Goal: Task Accomplishment & Management: Complete application form

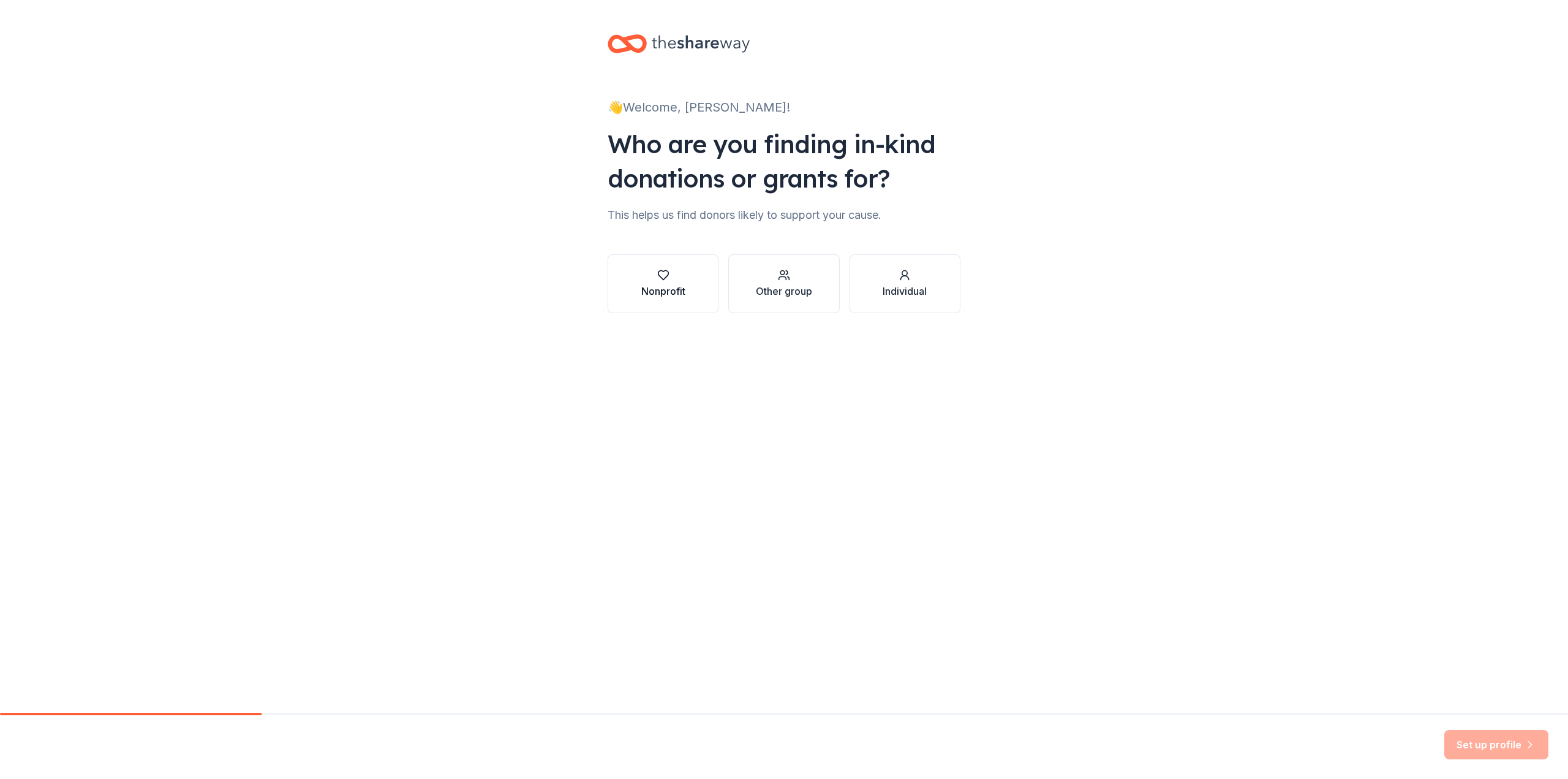
click at [666, 289] on div "Nonprofit" at bounding box center [664, 291] width 44 height 15
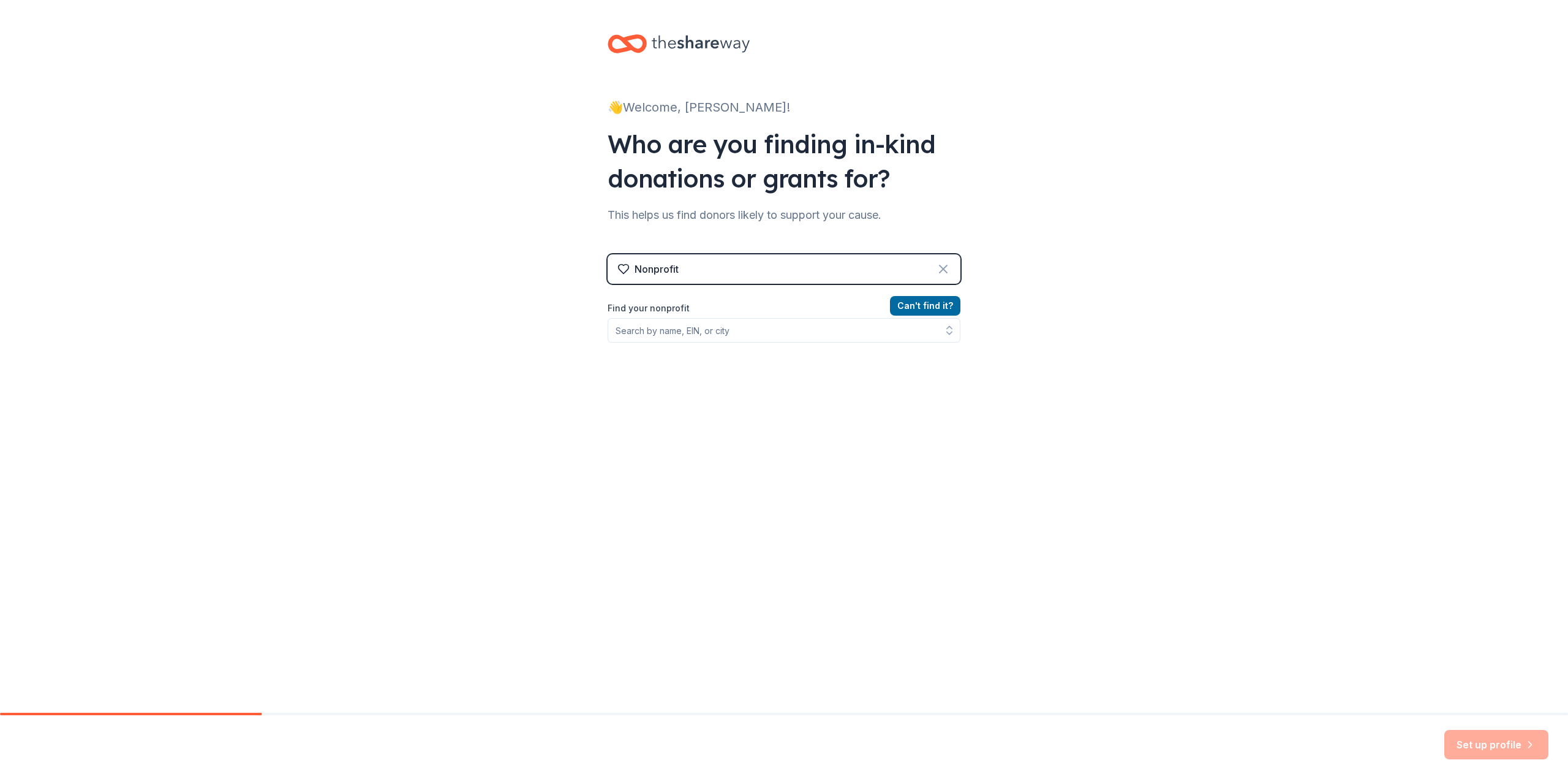
click at [943, 267] on icon at bounding box center [943, 269] width 15 height 15
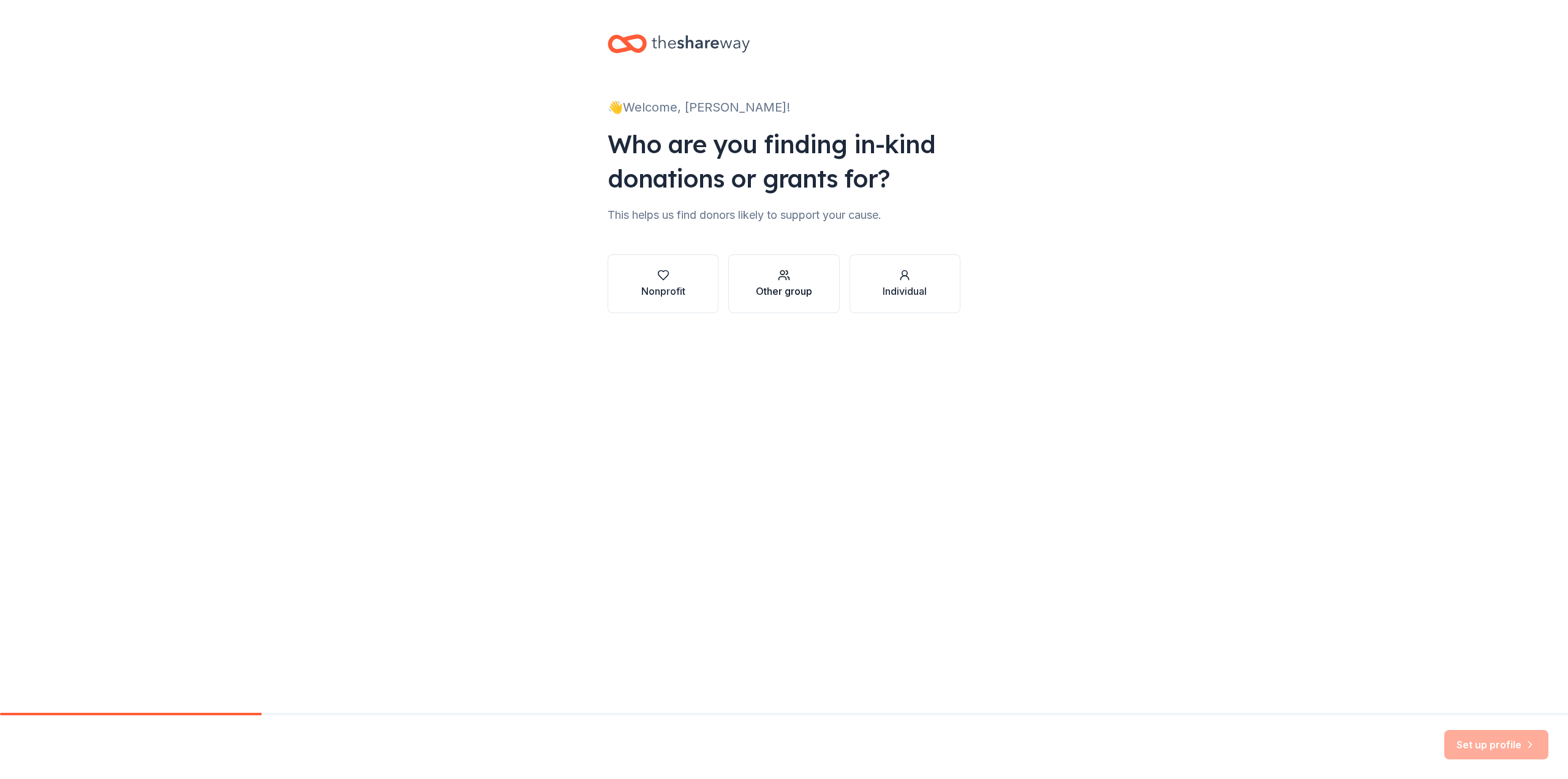
click at [794, 276] on div "button" at bounding box center [784, 274] width 56 height 12
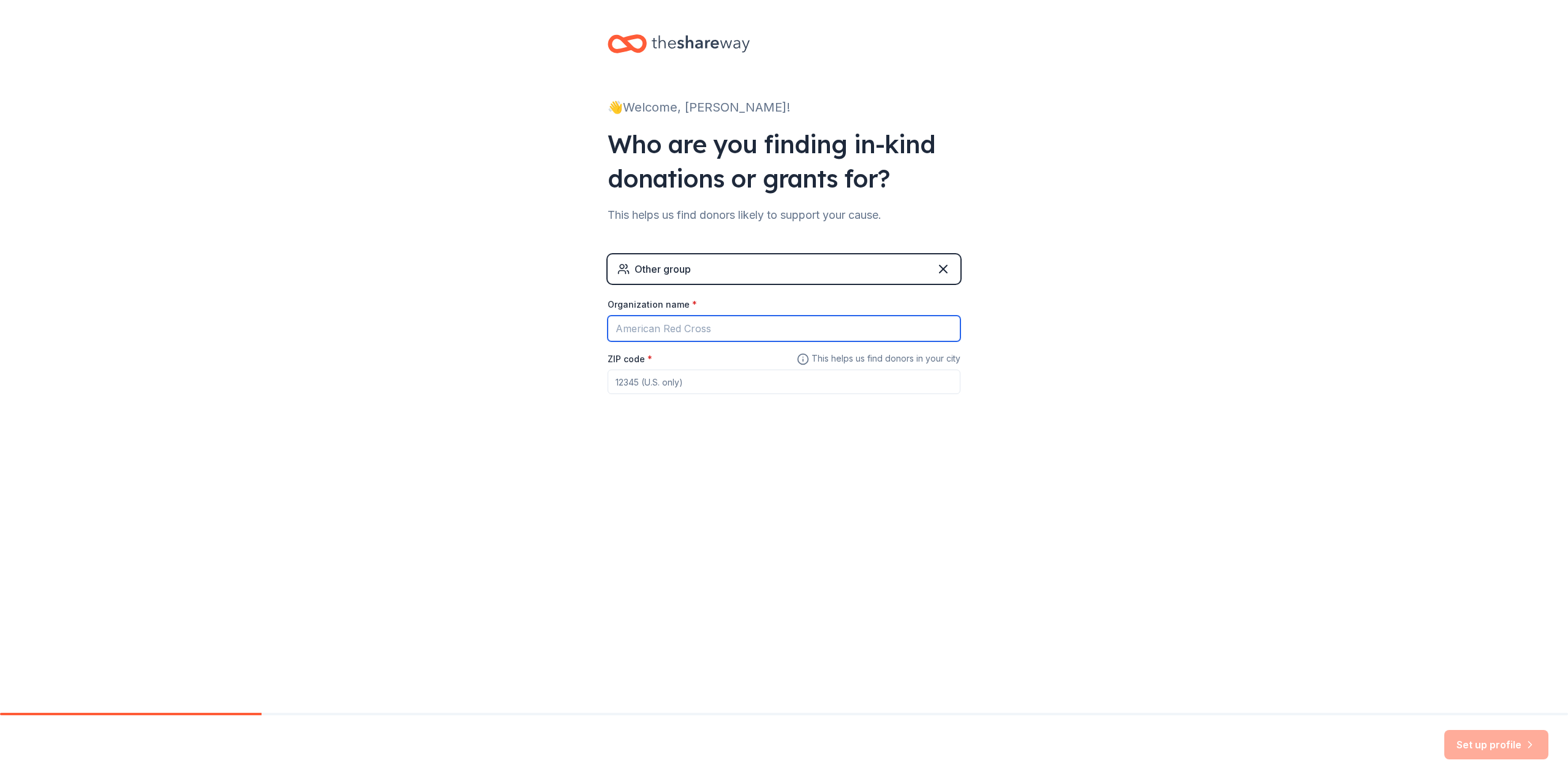
click at [707, 334] on input "Organization name *" at bounding box center [784, 328] width 353 height 26
type input "VerStandig Media"
type input "17225"
click at [1241, 636] on div "👋 Welcome, [PERSON_NAME]! Who are you finding in-kind donations or grants for? …" at bounding box center [784, 356] width 1568 height 713
click at [1498, 740] on button "Set up profile" at bounding box center [1496, 744] width 104 height 29
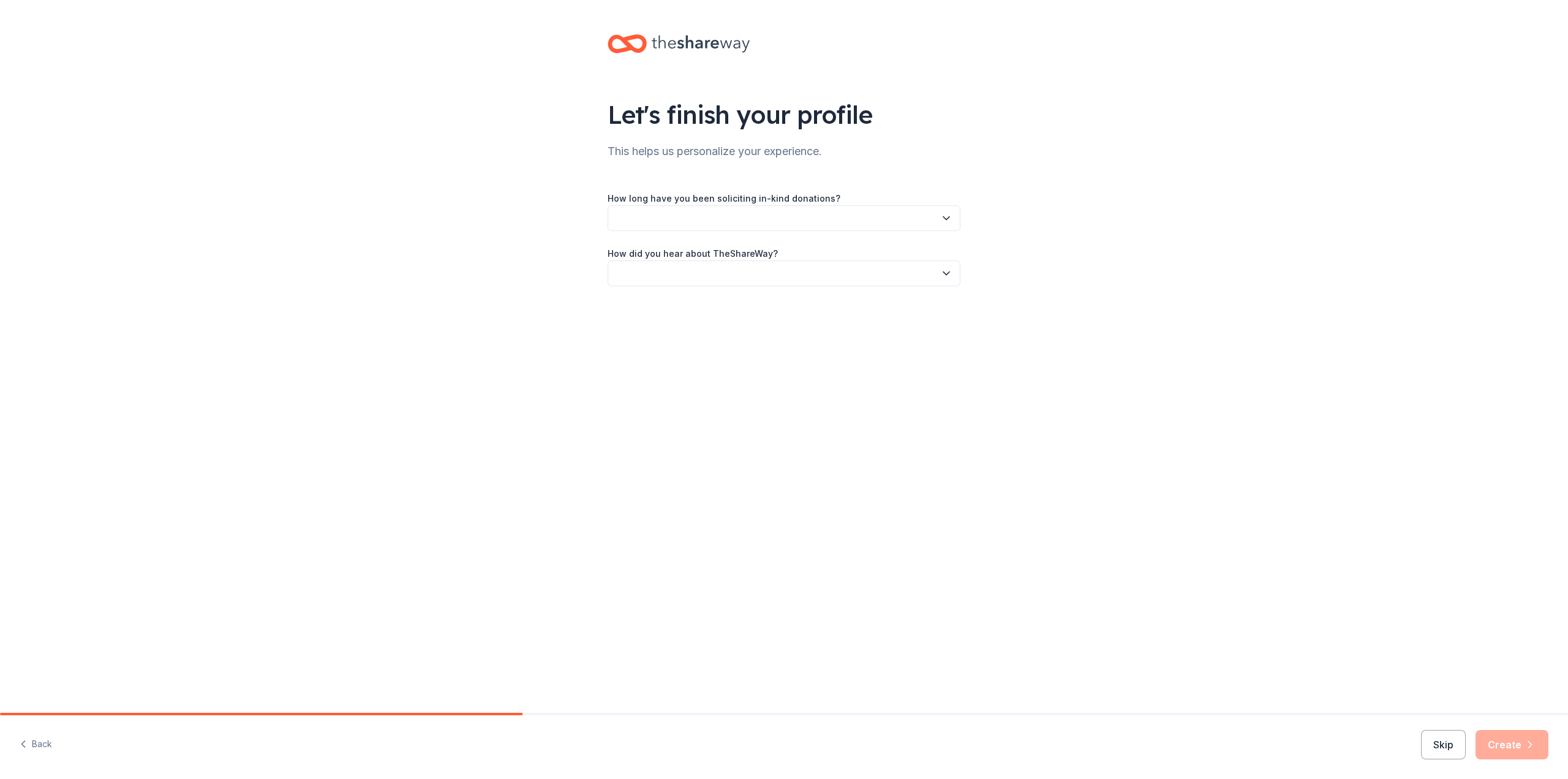
click at [707, 220] on button "button" at bounding box center [784, 218] width 353 height 26
click at [690, 316] on div "More than 5 years" at bounding box center [784, 325] width 347 height 24
click at [686, 281] on button "button" at bounding box center [784, 273] width 353 height 26
click at [678, 328] on div "Online search" at bounding box center [784, 331] width 347 height 24
click at [1531, 744] on icon "button" at bounding box center [1530, 744] width 3 height 6
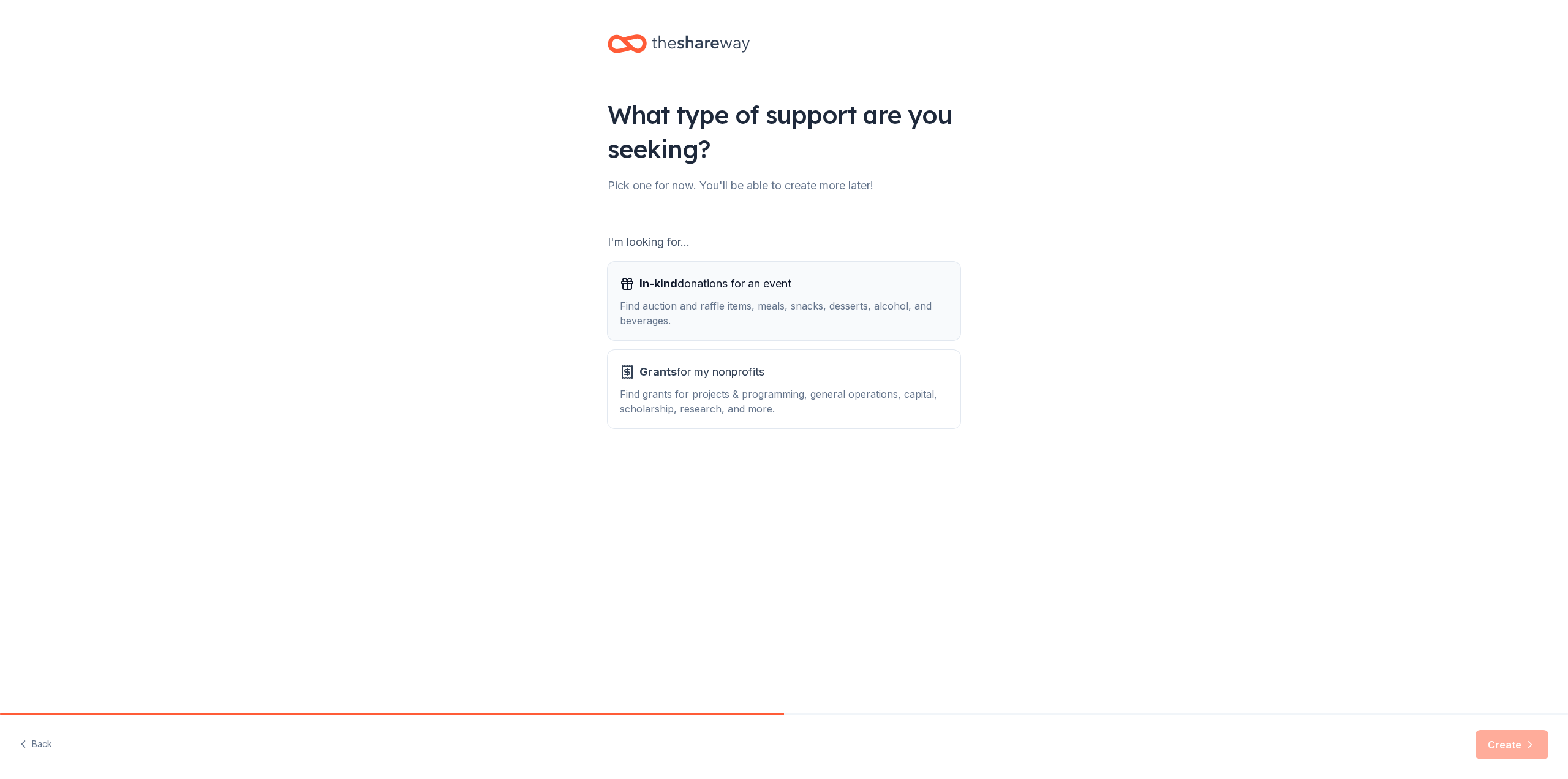
click at [925, 317] on div "Find auction and raffle items, meals, snacks, desserts, alcohol, and beverages." at bounding box center [784, 313] width 328 height 29
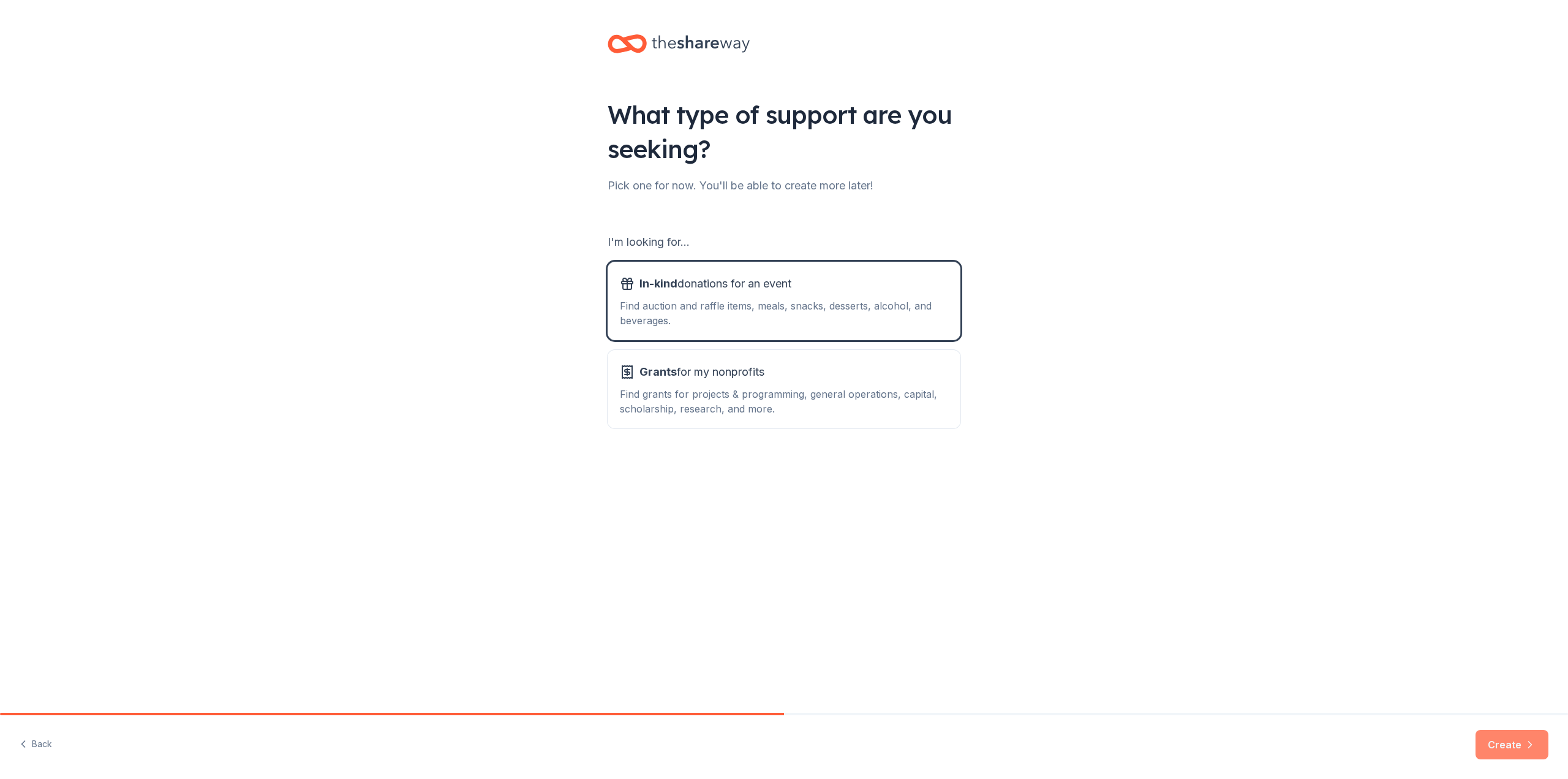
click at [1519, 736] on button "Create" at bounding box center [1512, 744] width 73 height 29
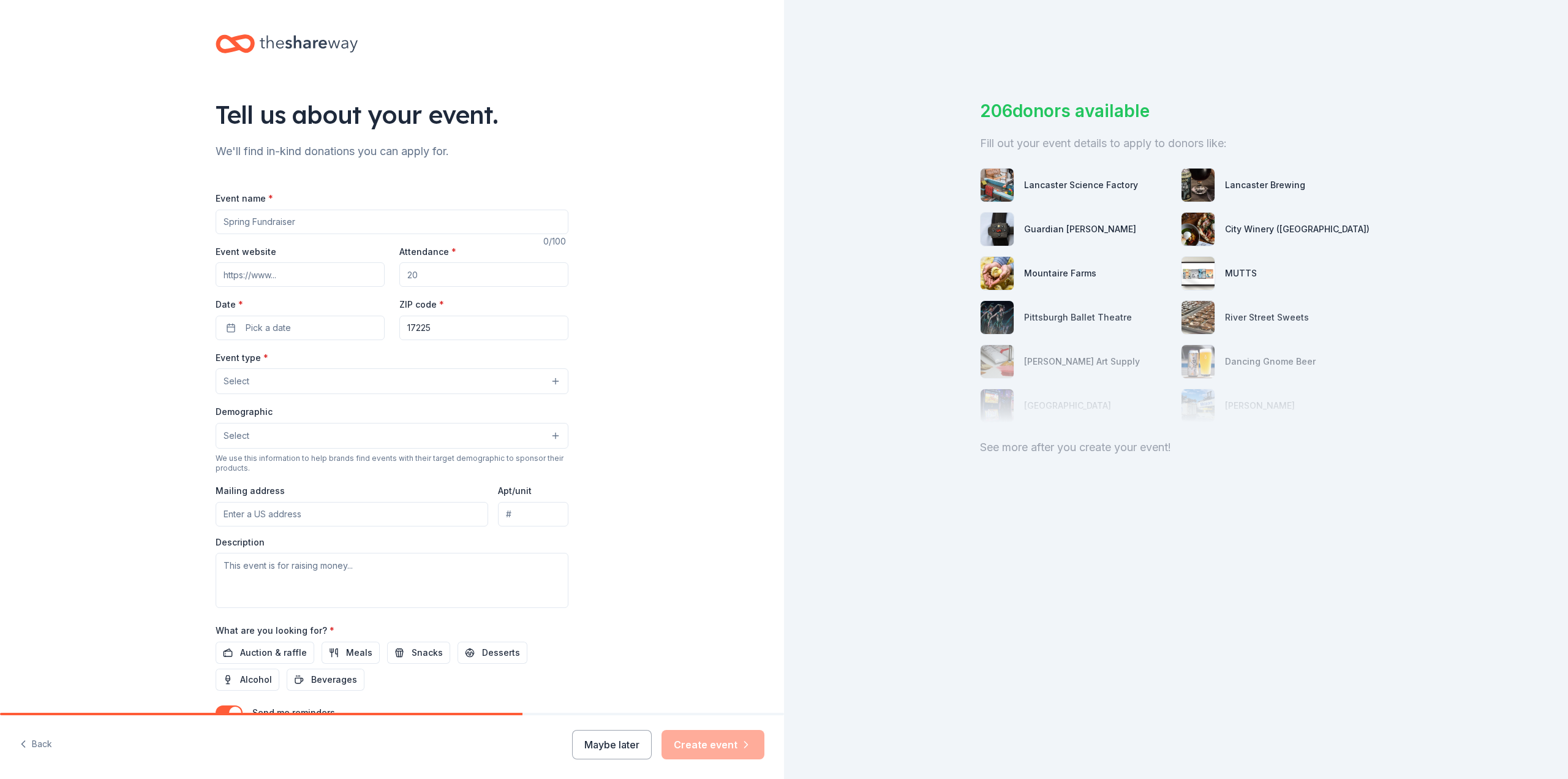
click at [382, 223] on input "Event name *" at bounding box center [391, 222] width 353 height 24
type input "Boobs Rock Golf Tournament"
click at [347, 278] on input "Event website" at bounding box center [300, 274] width 169 height 24
type input "[DOMAIN_NAME]"
type input "125"
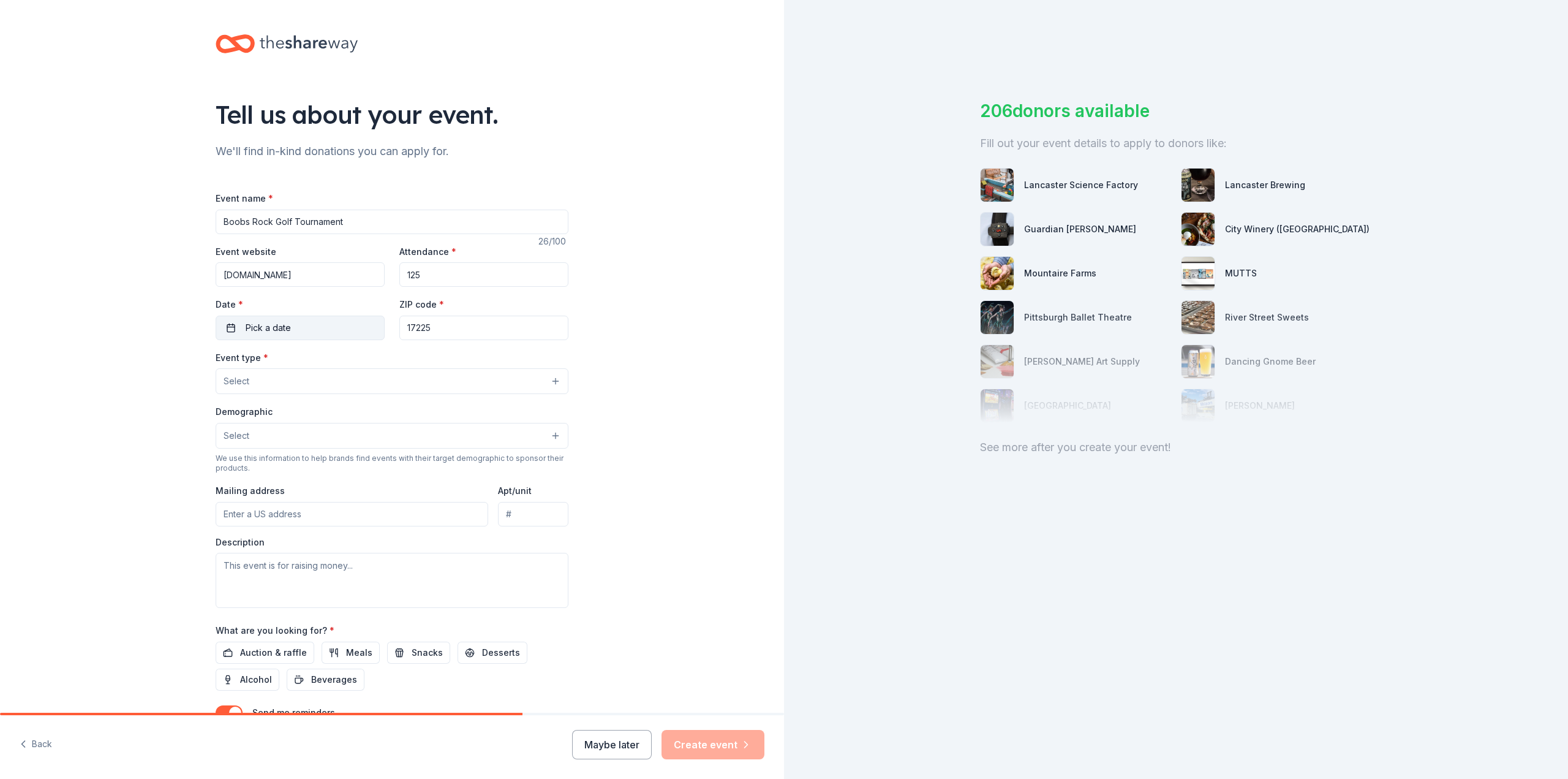
click at [301, 323] on button "Pick a date" at bounding box center [300, 328] width 169 height 24
click at [357, 358] on button "Go to next month" at bounding box center [362, 360] width 17 height 17
click at [340, 486] on button "24" at bounding box center [340, 487] width 22 height 22
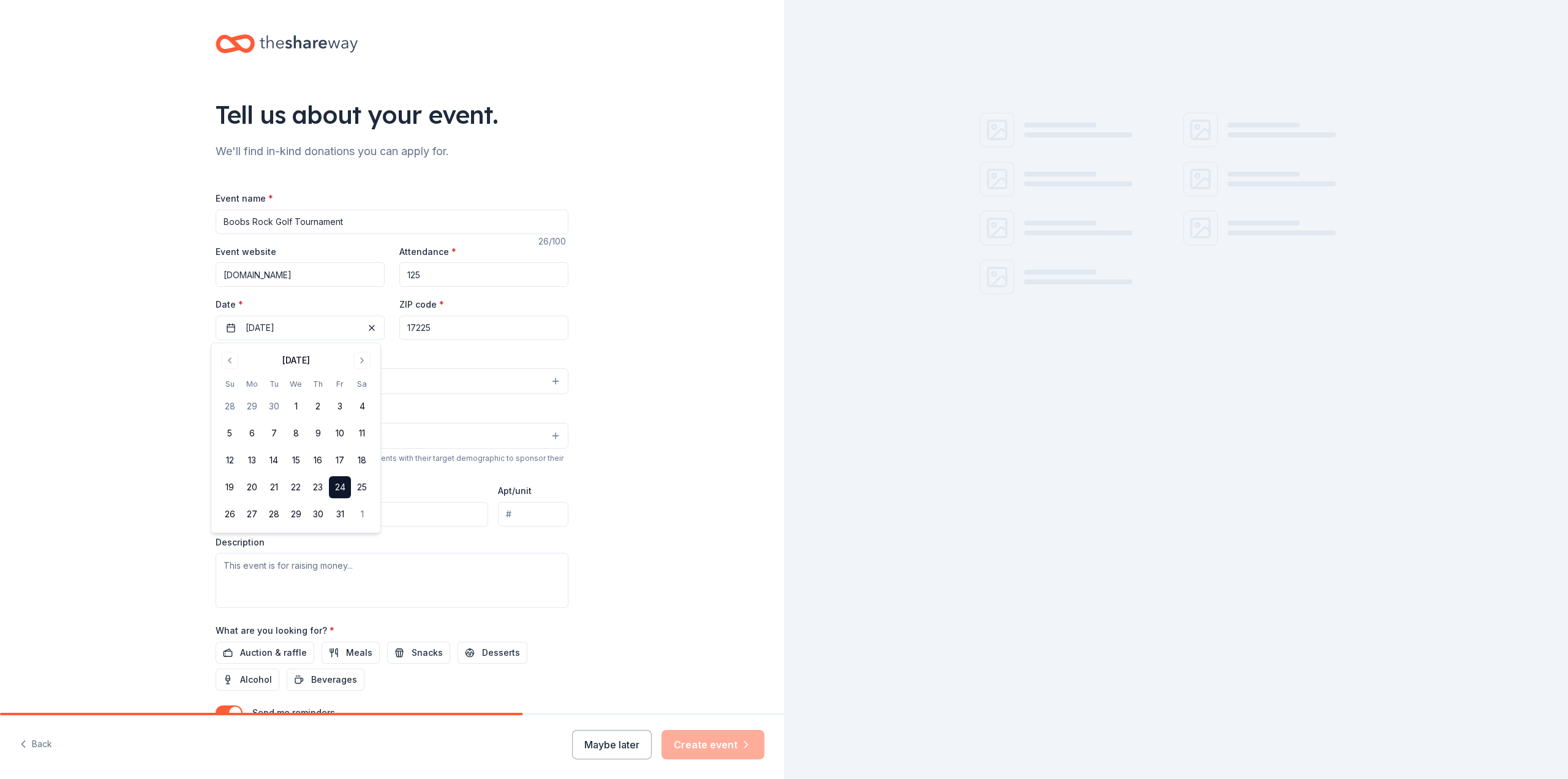
click at [433, 358] on div "Event type * Select" at bounding box center [391, 372] width 353 height 45
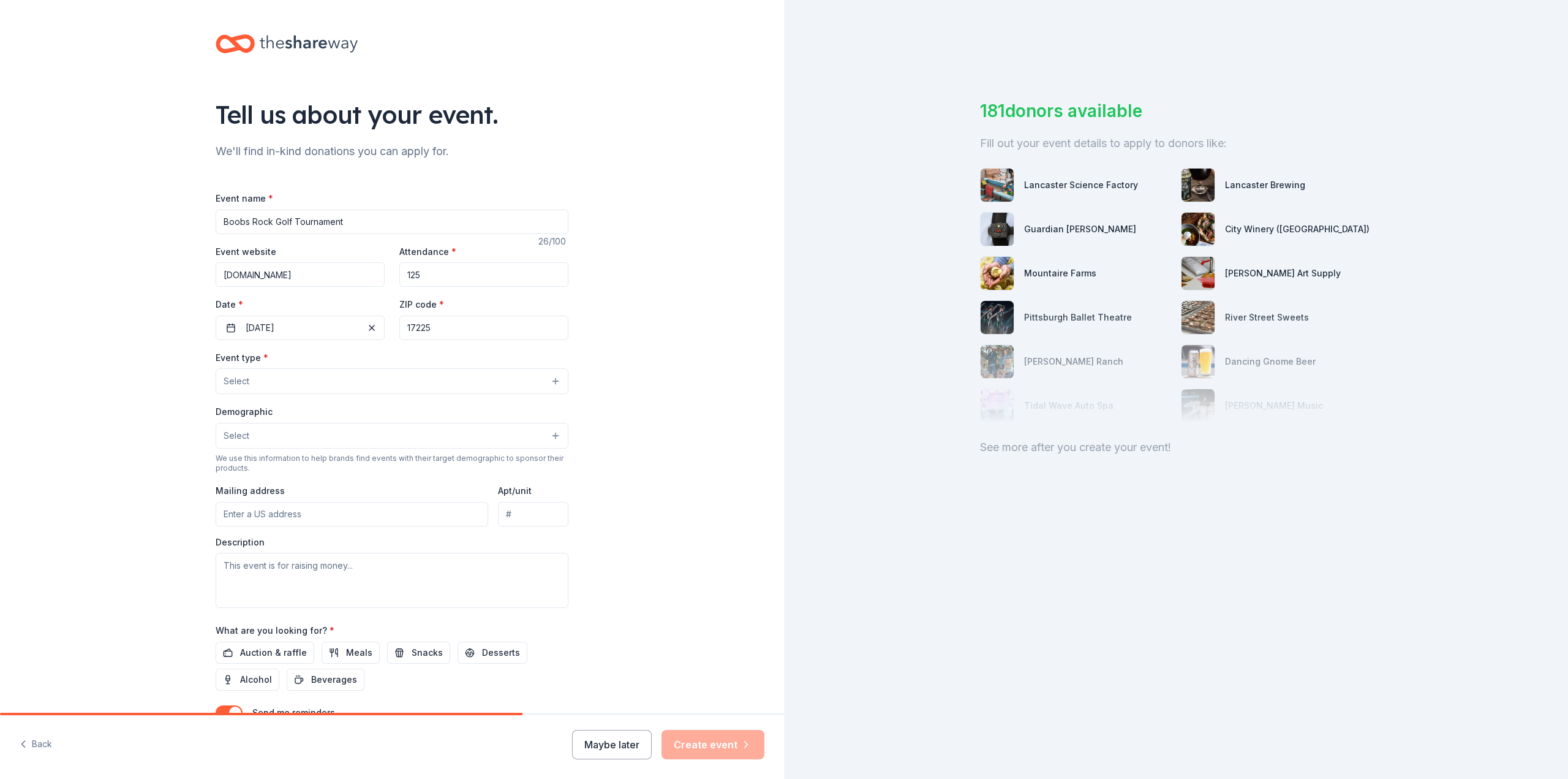
click at [359, 382] on button "Select" at bounding box center [391, 381] width 353 height 26
click at [353, 417] on span "Fundraiser" at bounding box center [391, 412] width 332 height 16
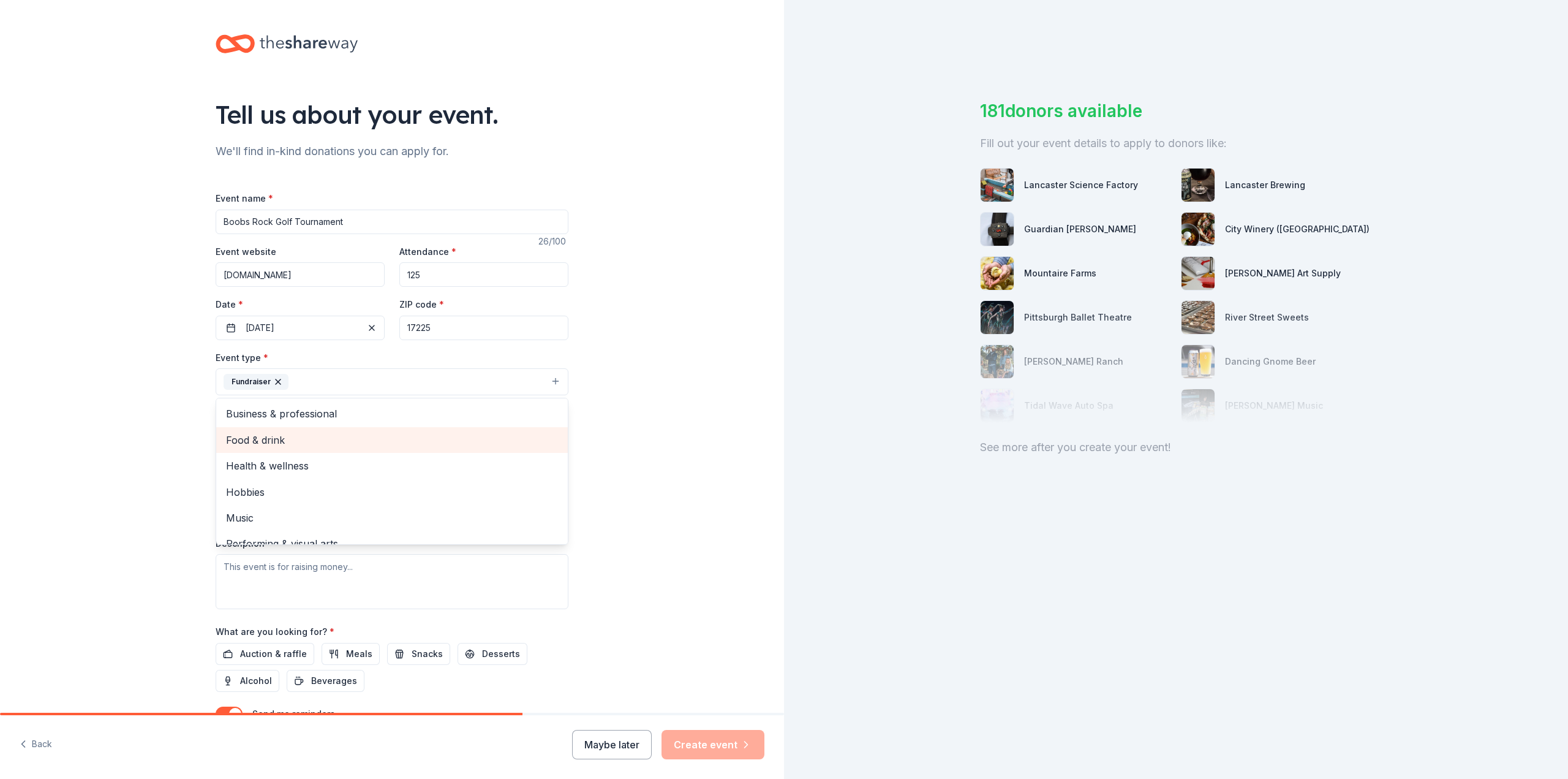
scroll to position [15, 0]
click at [703, 471] on div "Tell us about your event. We'll find in-kind donations you can apply for. Event…" at bounding box center [392, 408] width 784 height 817
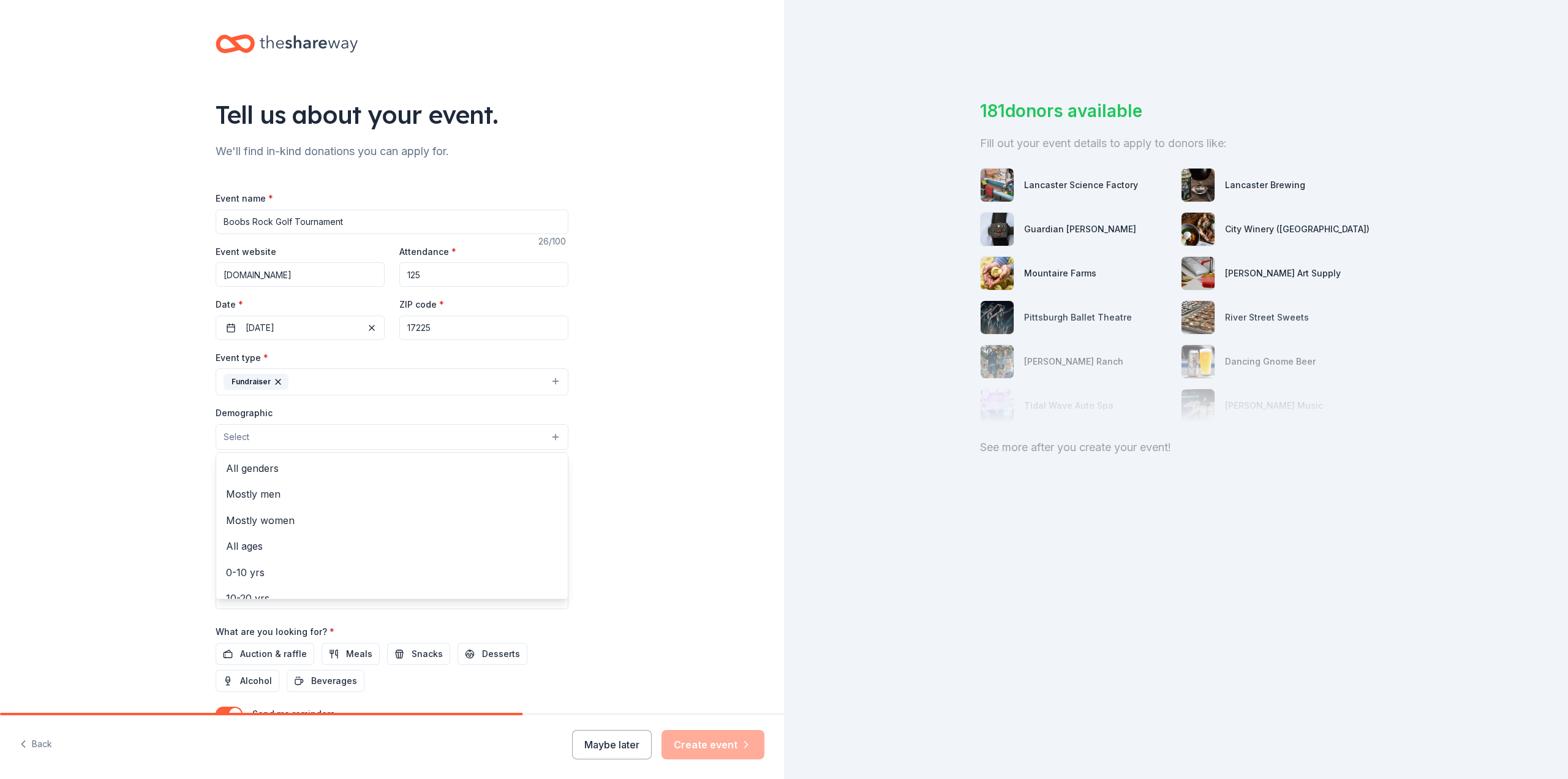
click at [359, 438] on button "Select" at bounding box center [391, 437] width 353 height 26
click at [331, 471] on span "All genders" at bounding box center [391, 468] width 332 height 16
click at [611, 476] on div "Tell us about your event. We'll find in-kind donations you can apply for. Event…" at bounding box center [392, 409] width 784 height 818
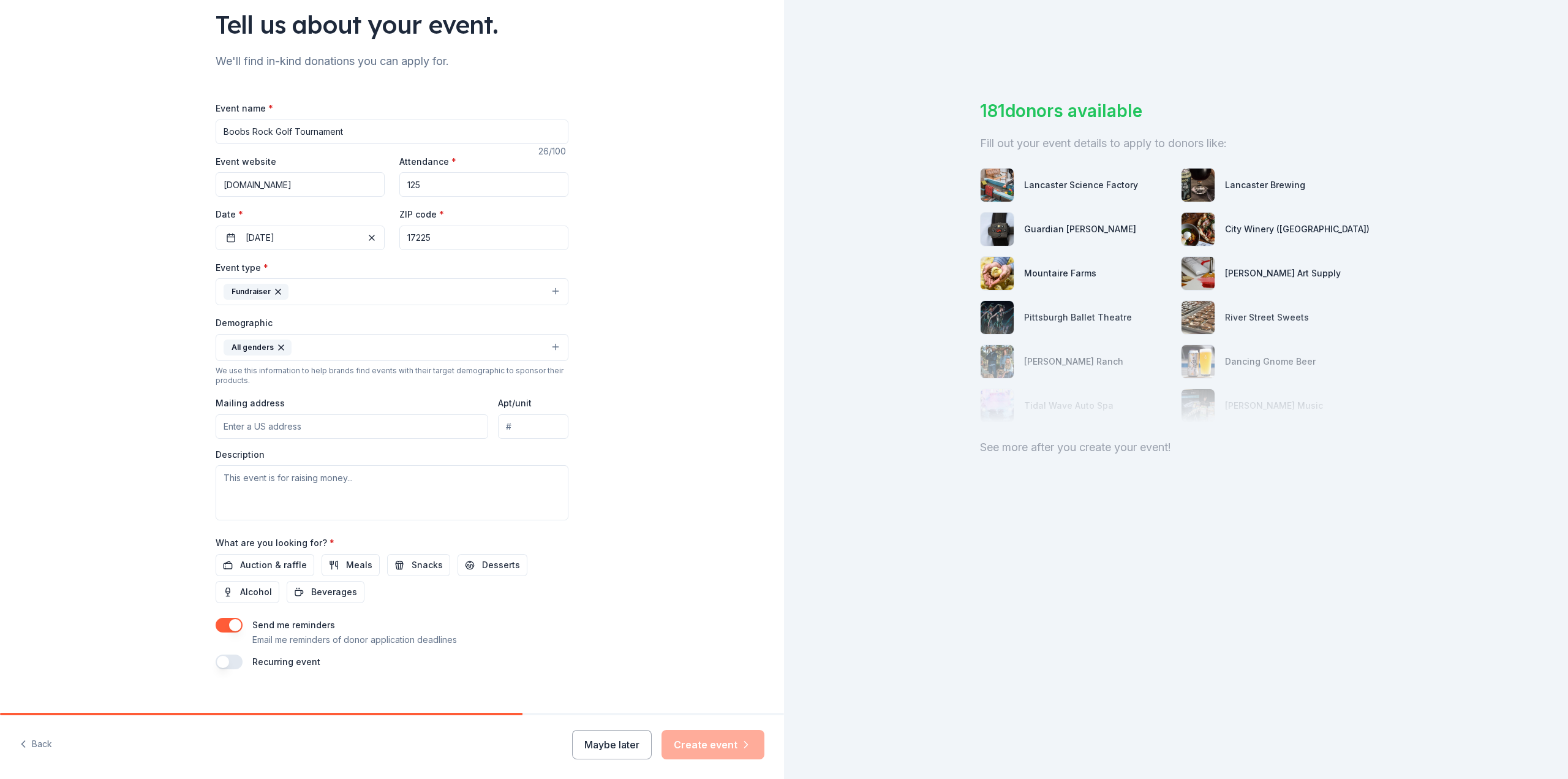
scroll to position [105, 0]
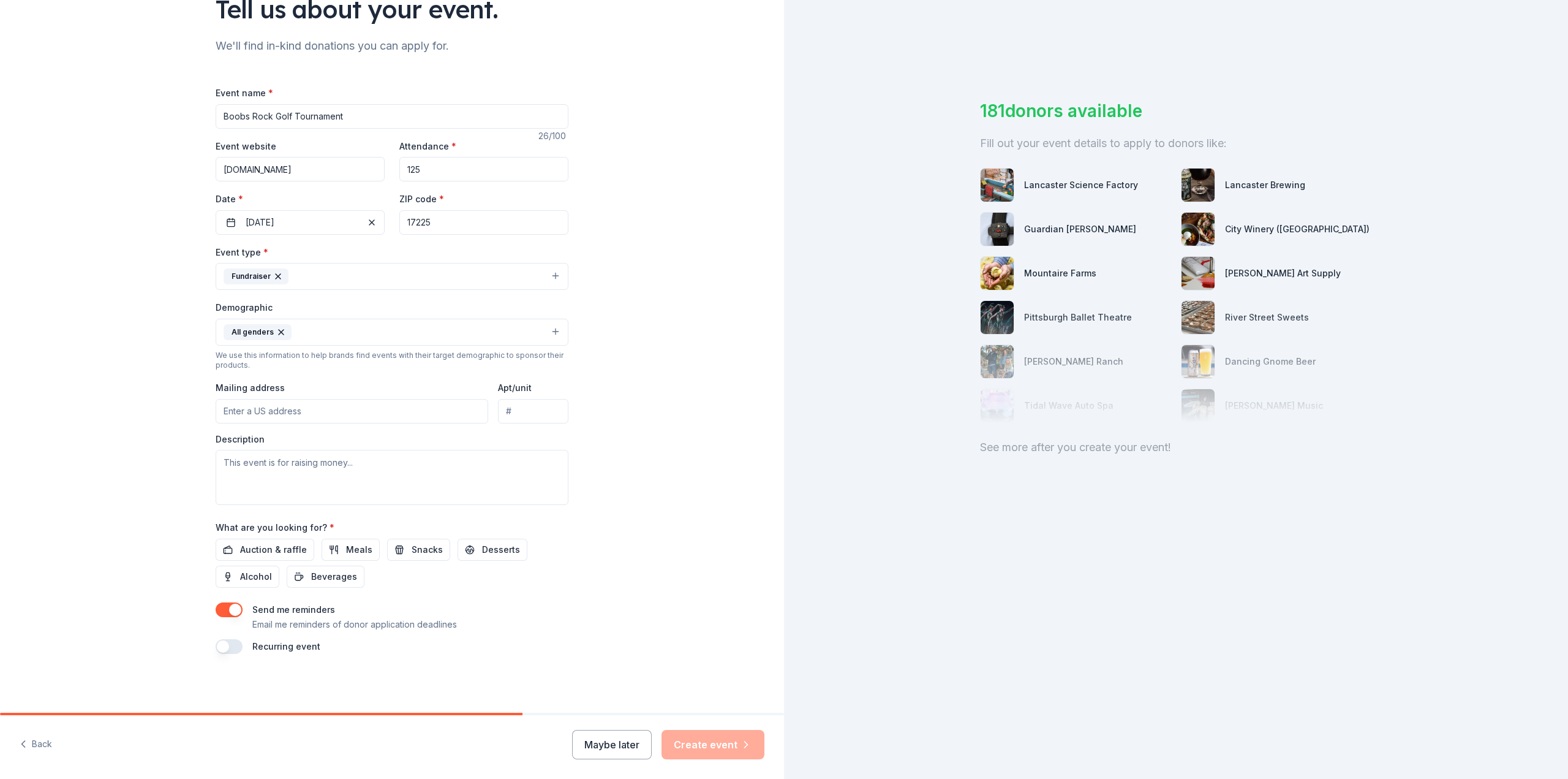
click at [330, 335] on button "All genders" at bounding box center [391, 332] width 353 height 27
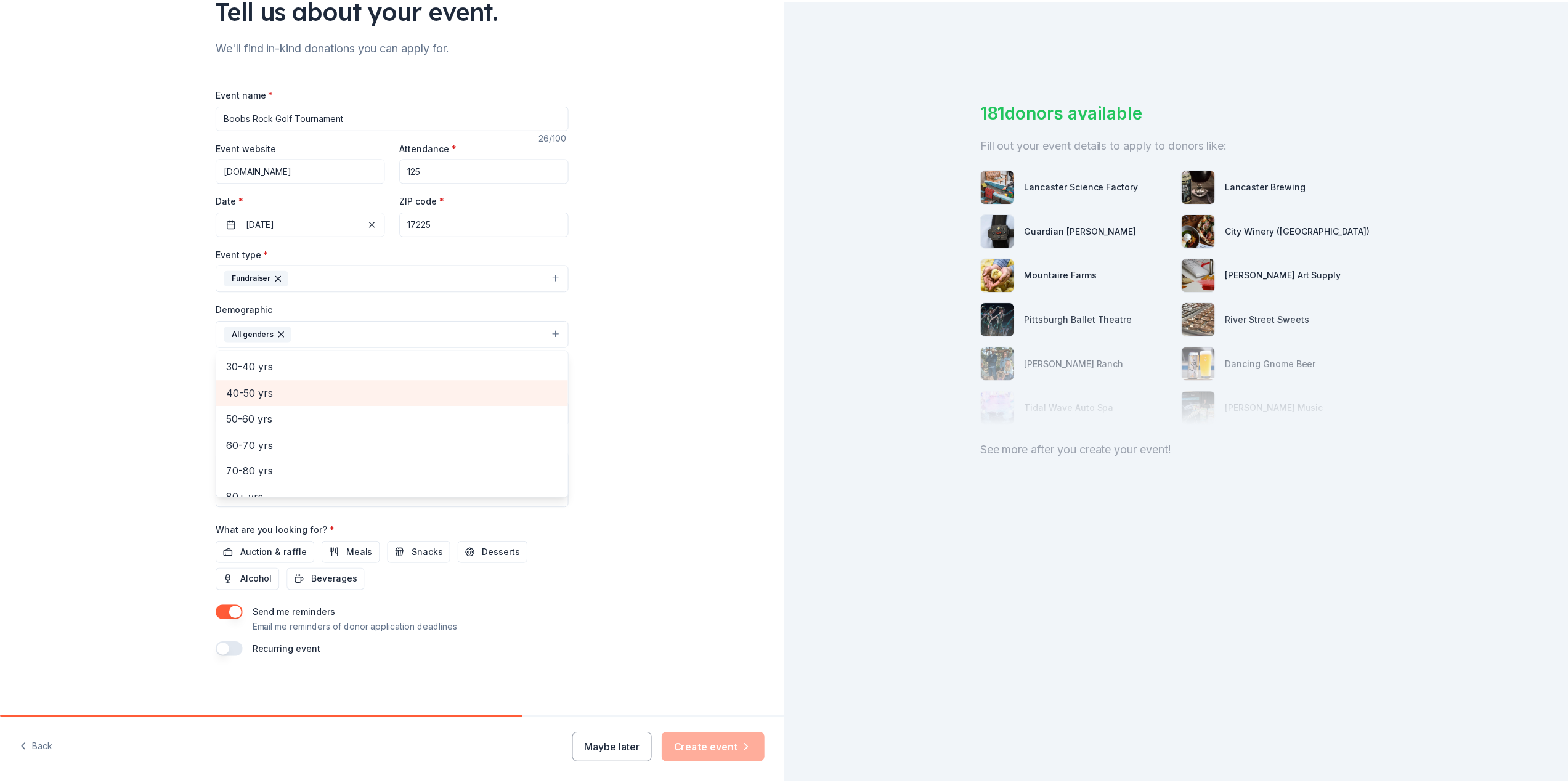
scroll to position [172, 0]
click at [672, 414] on div "Tell us about your event. We'll find in-kind donations you can apply for. Event…" at bounding box center [395, 305] width 789 height 822
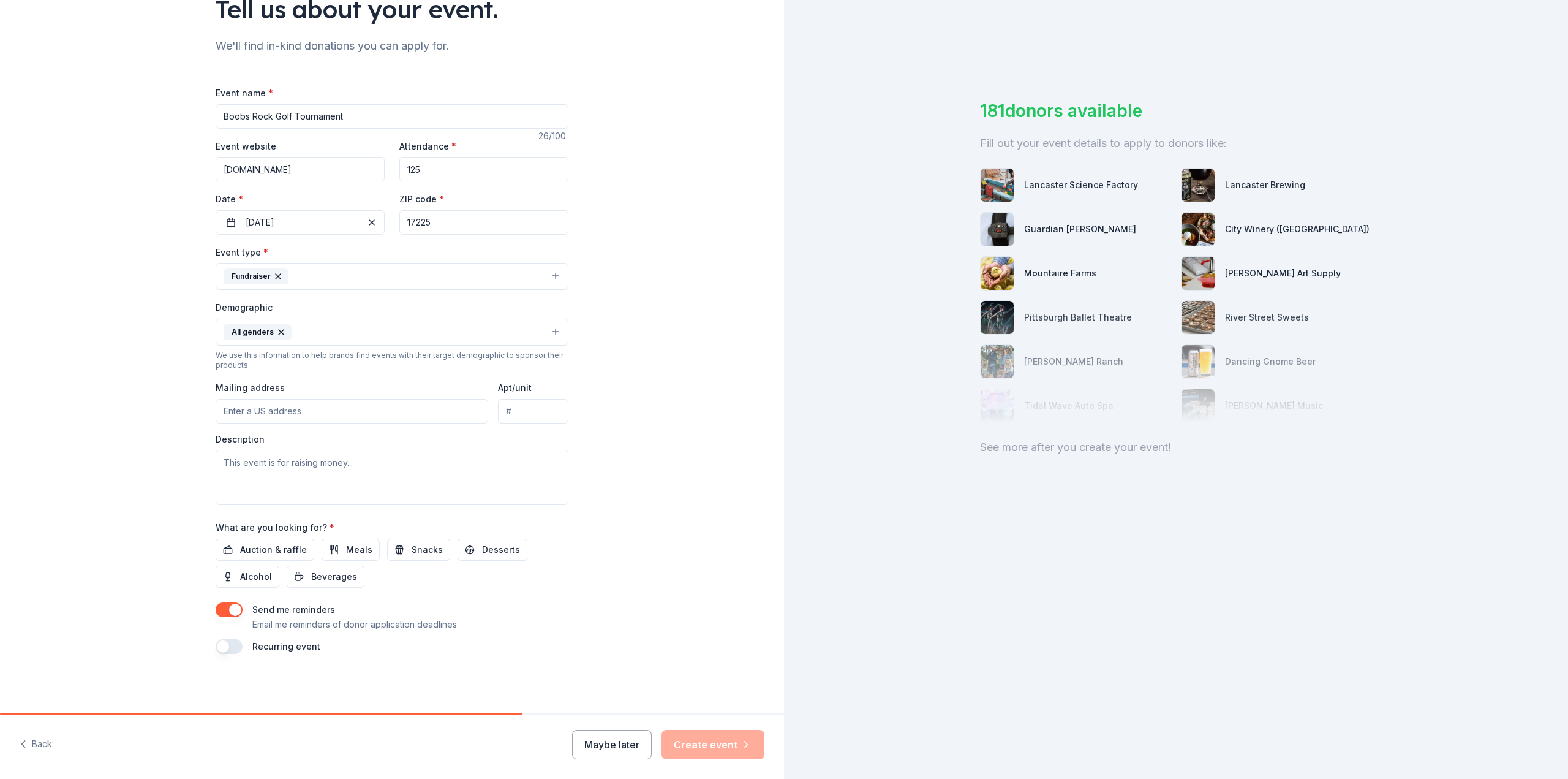
click at [342, 406] on input "Mailing address" at bounding box center [352, 411] width 273 height 24
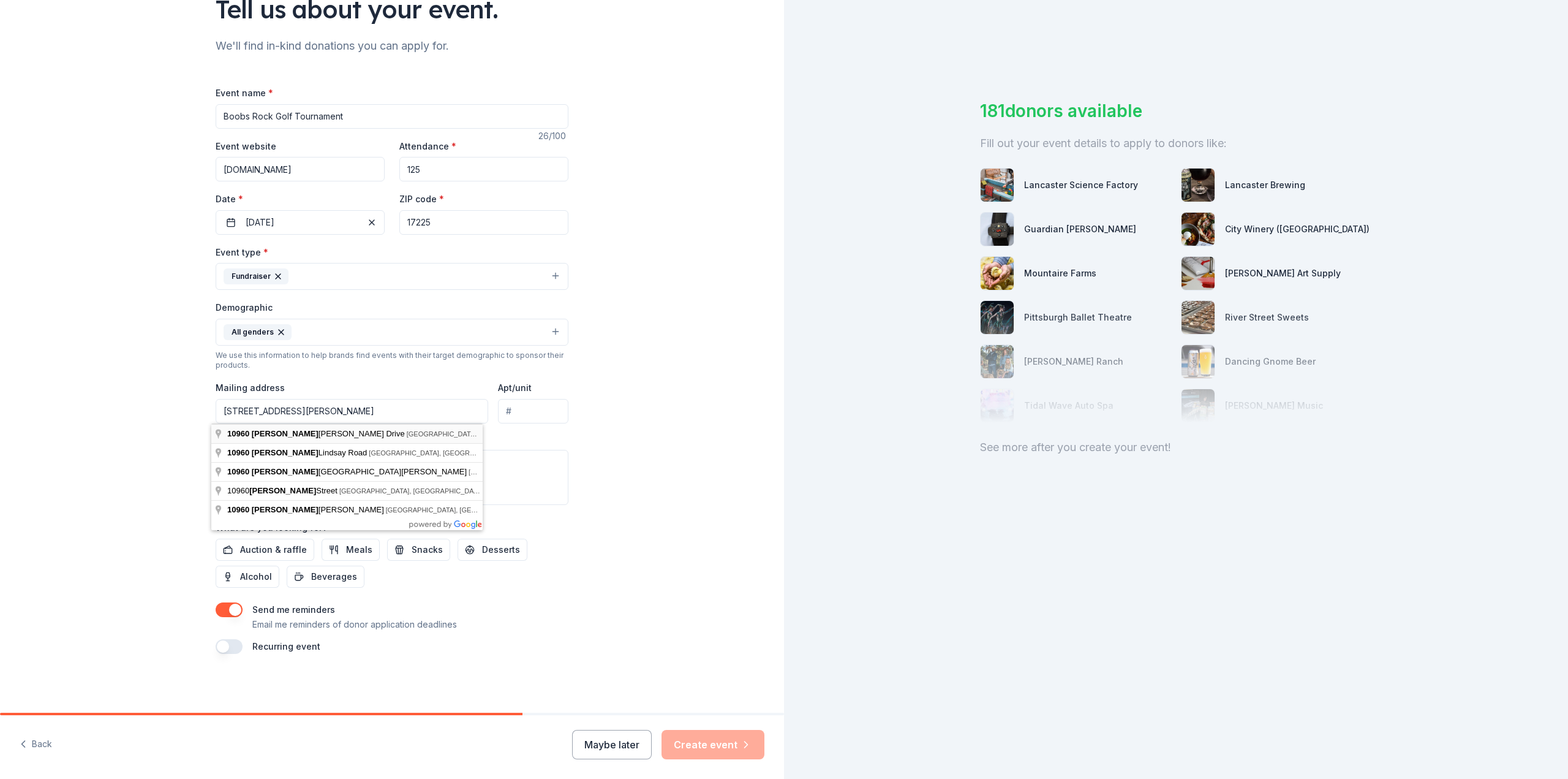
type input "[STREET_ADDRESS][PERSON_NAME]"
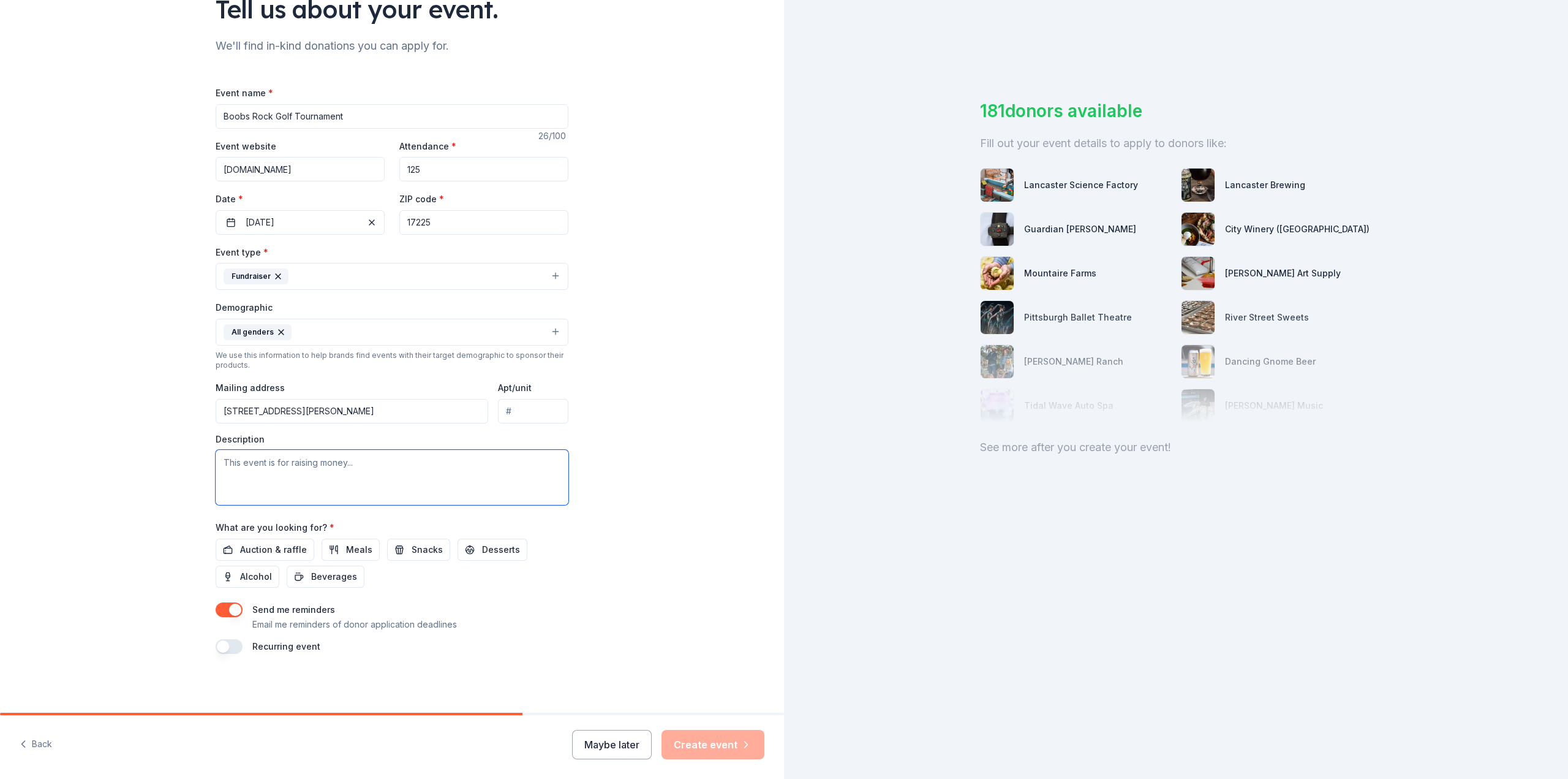
click at [367, 469] on textarea at bounding box center [391, 478] width 353 height 55
type textarea "This event is raising money for [MEDICAL_DATA] Awareness, Inc. A non-profit loc…"
click at [266, 549] on span "Auction & raffle" at bounding box center [274, 549] width 67 height 15
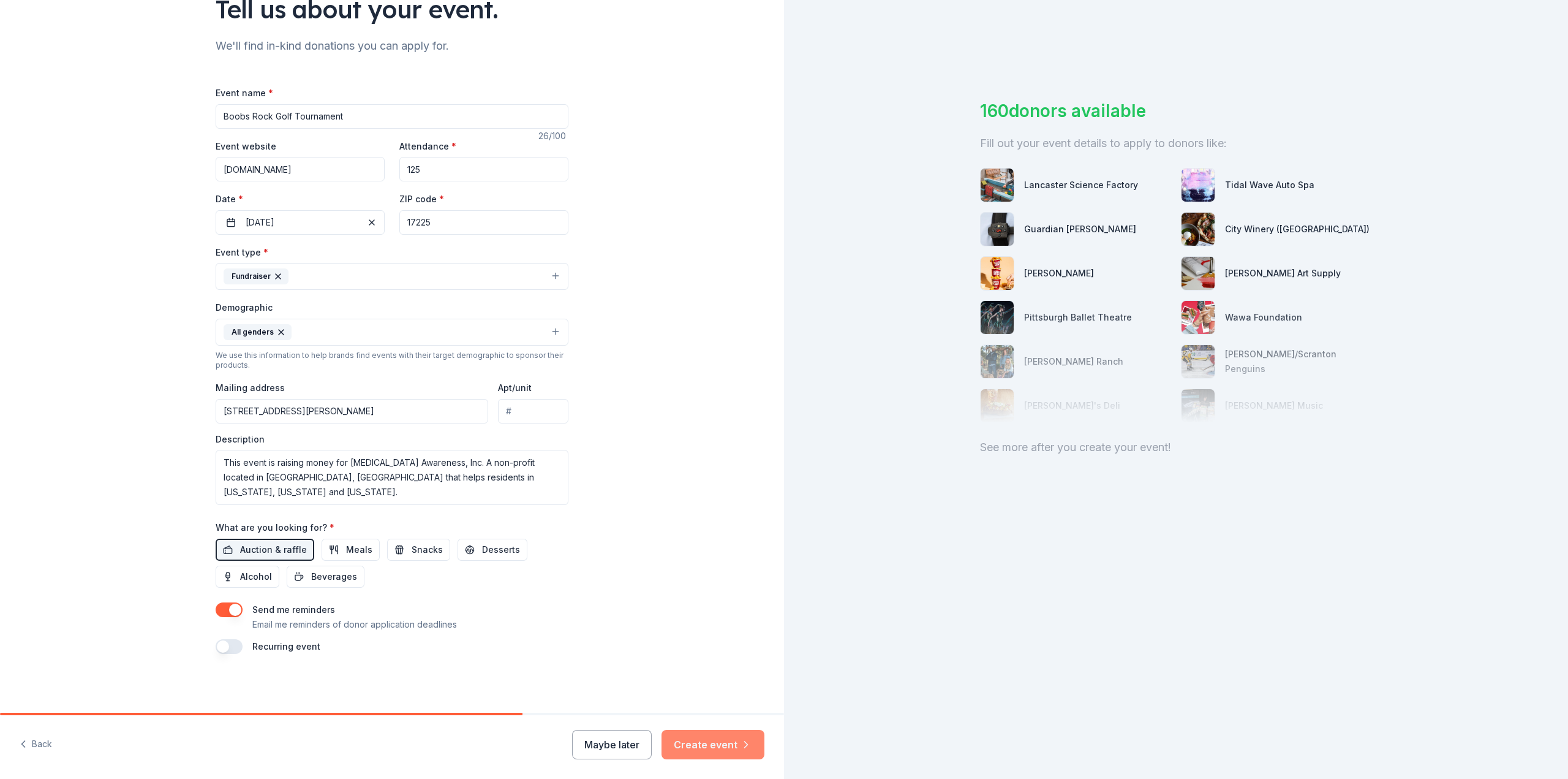
click at [719, 749] on button "Create event" at bounding box center [713, 744] width 103 height 29
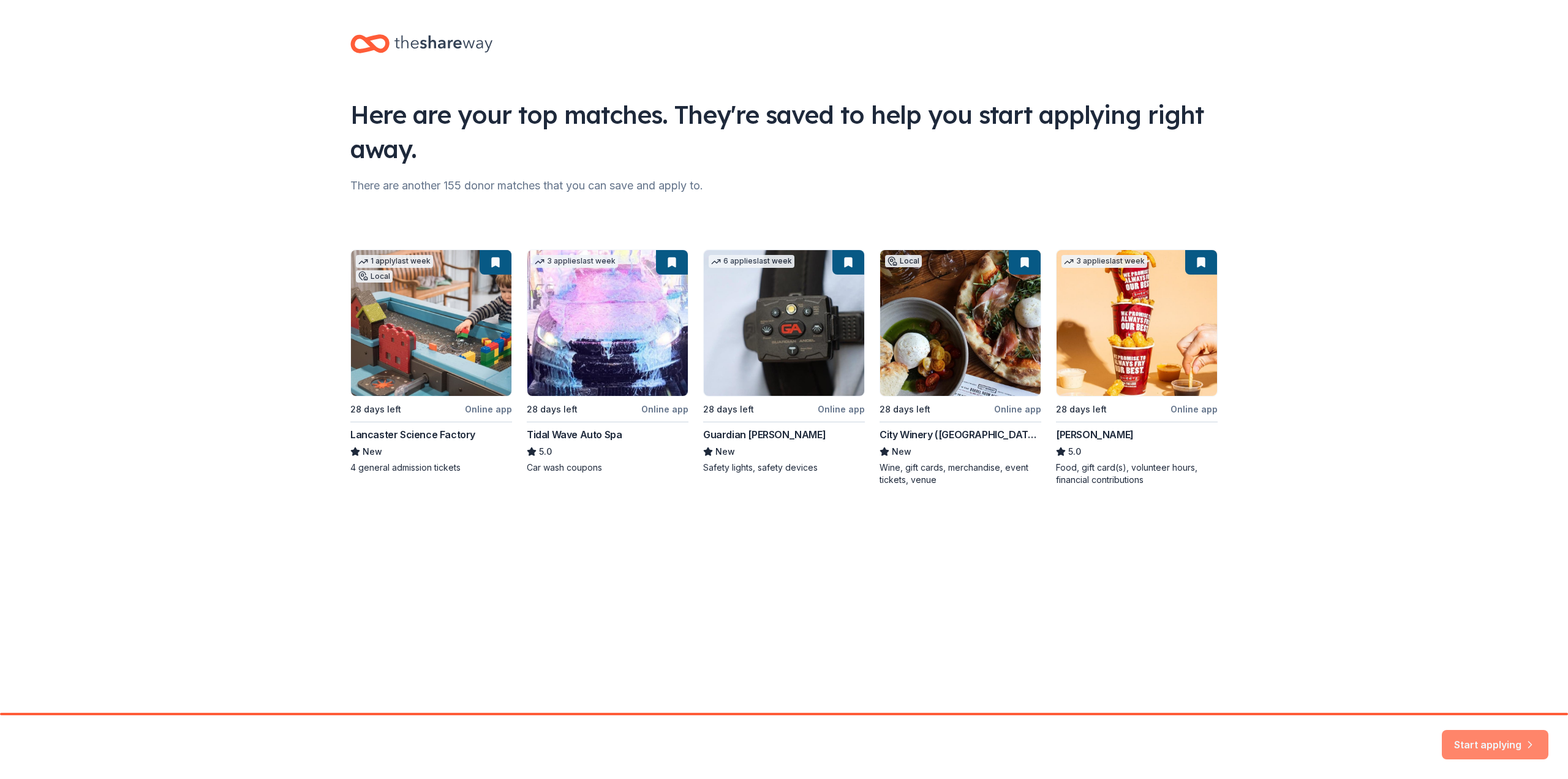
click at [1481, 736] on button "Start applying" at bounding box center [1496, 736] width 107 height 29
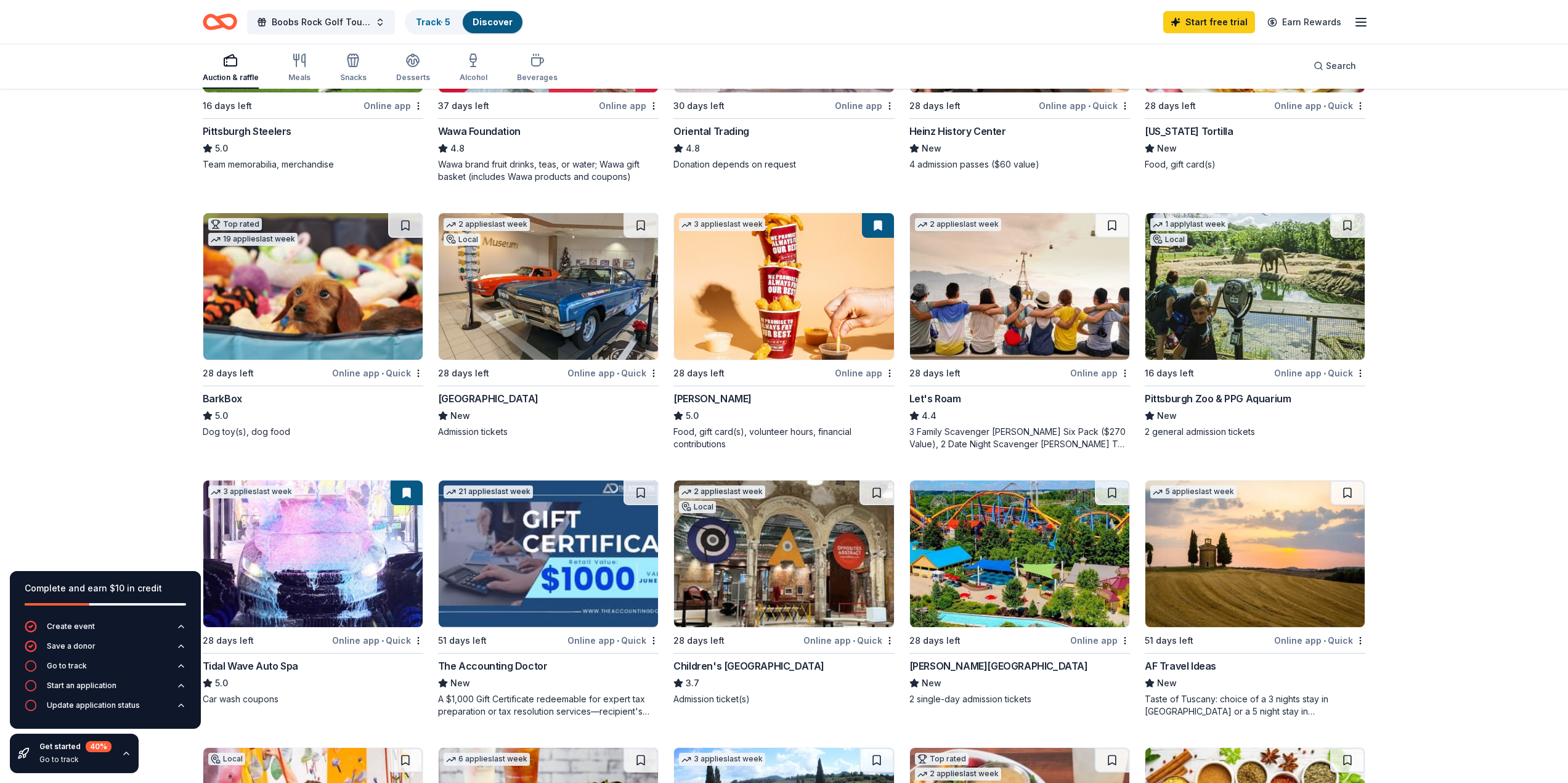
scroll to position [308, 0]
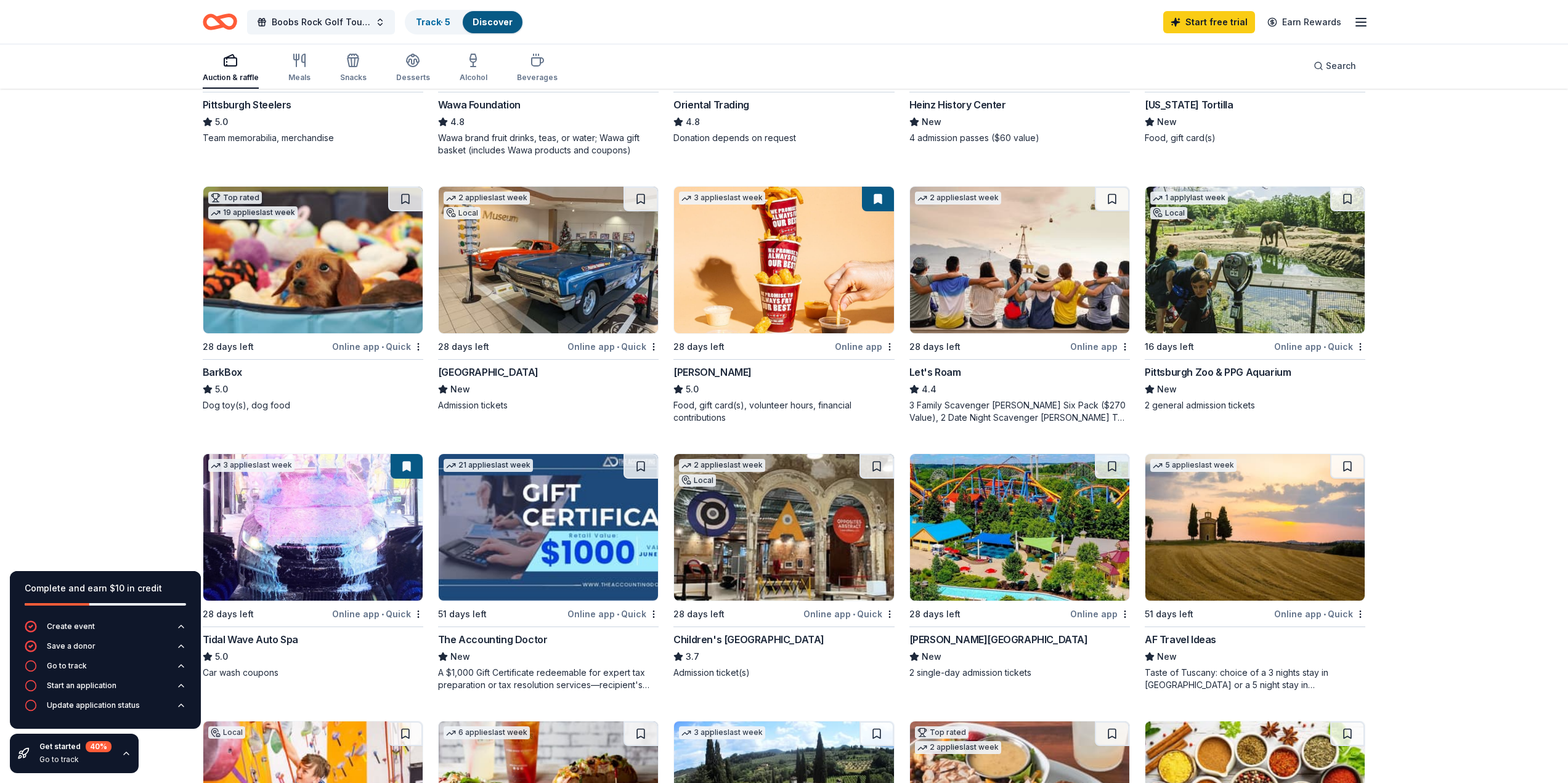
click at [748, 315] on img at bounding box center [783, 259] width 219 height 146
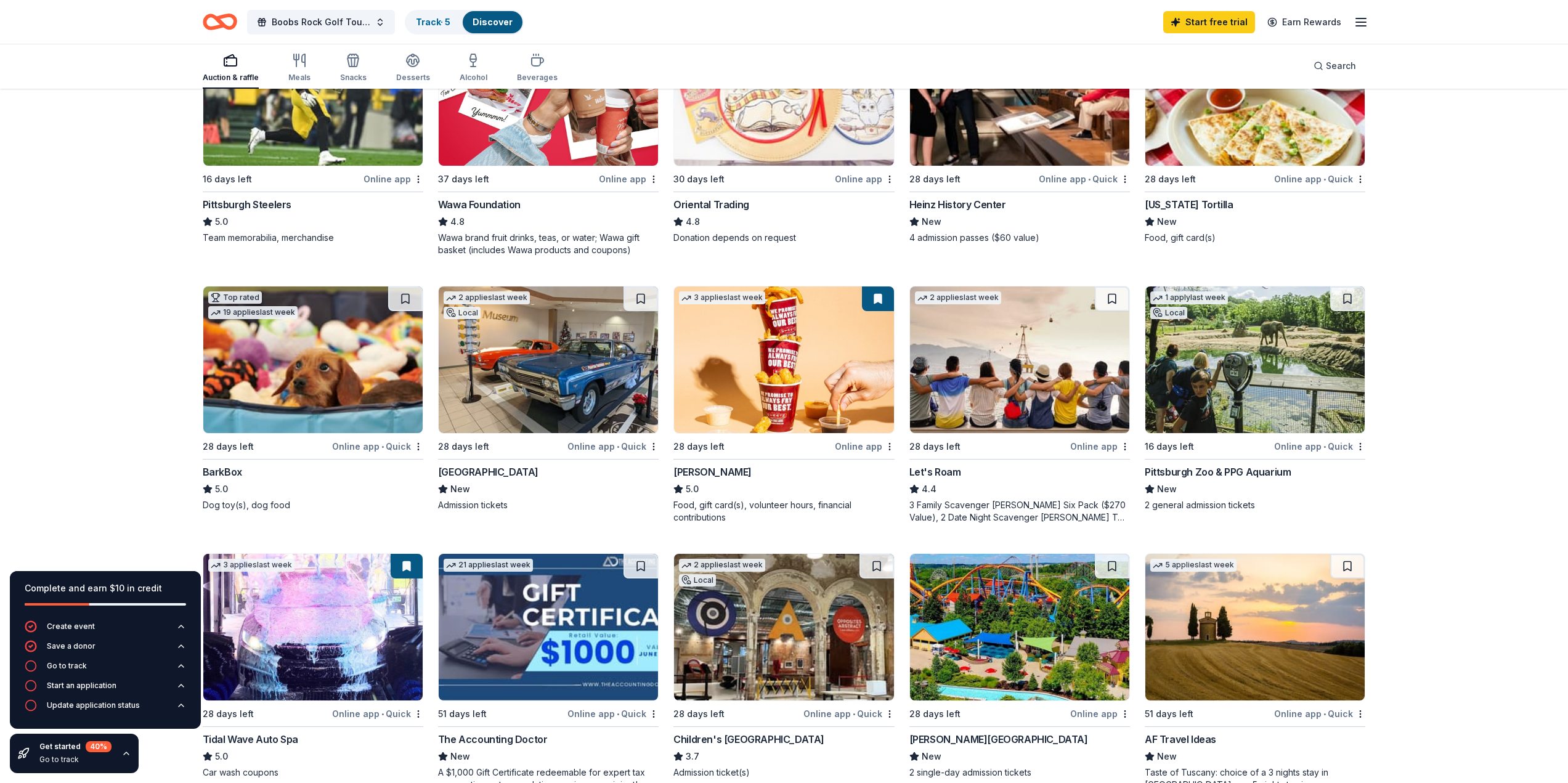
scroll to position [61, 0]
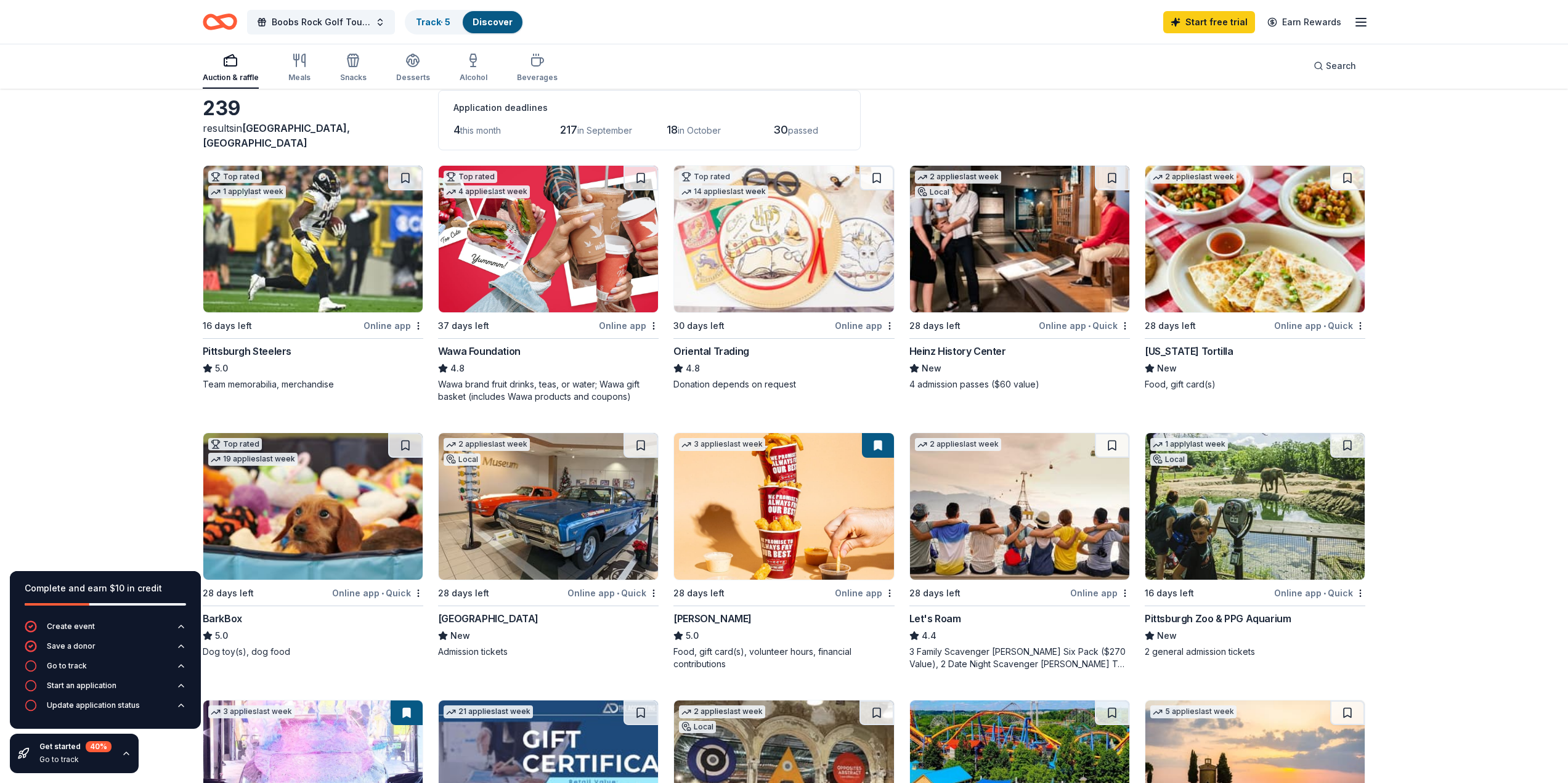
click at [555, 268] on img at bounding box center [548, 239] width 219 height 146
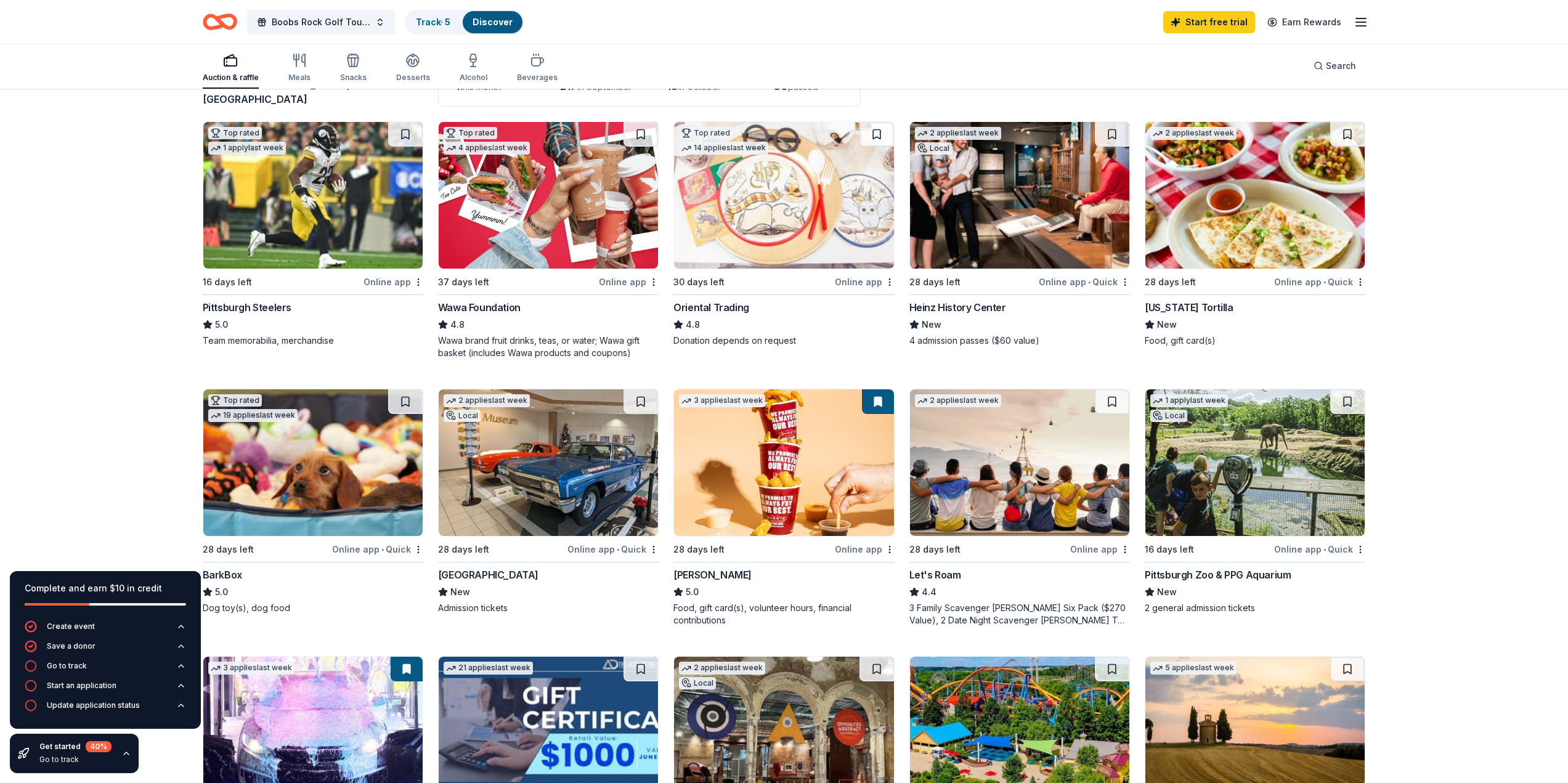
scroll to position [0, 0]
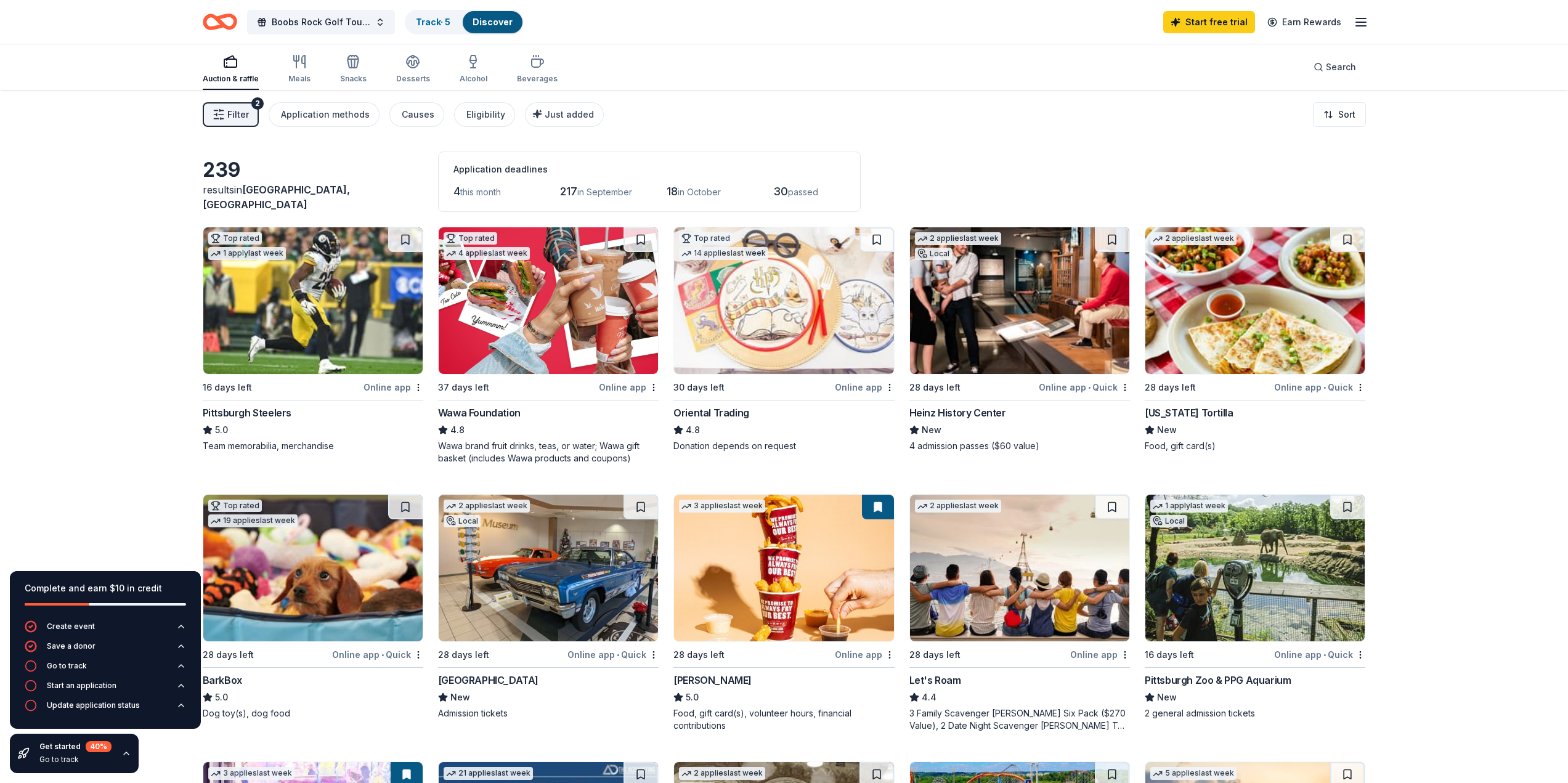
click at [335, 345] on img at bounding box center [313, 300] width 219 height 146
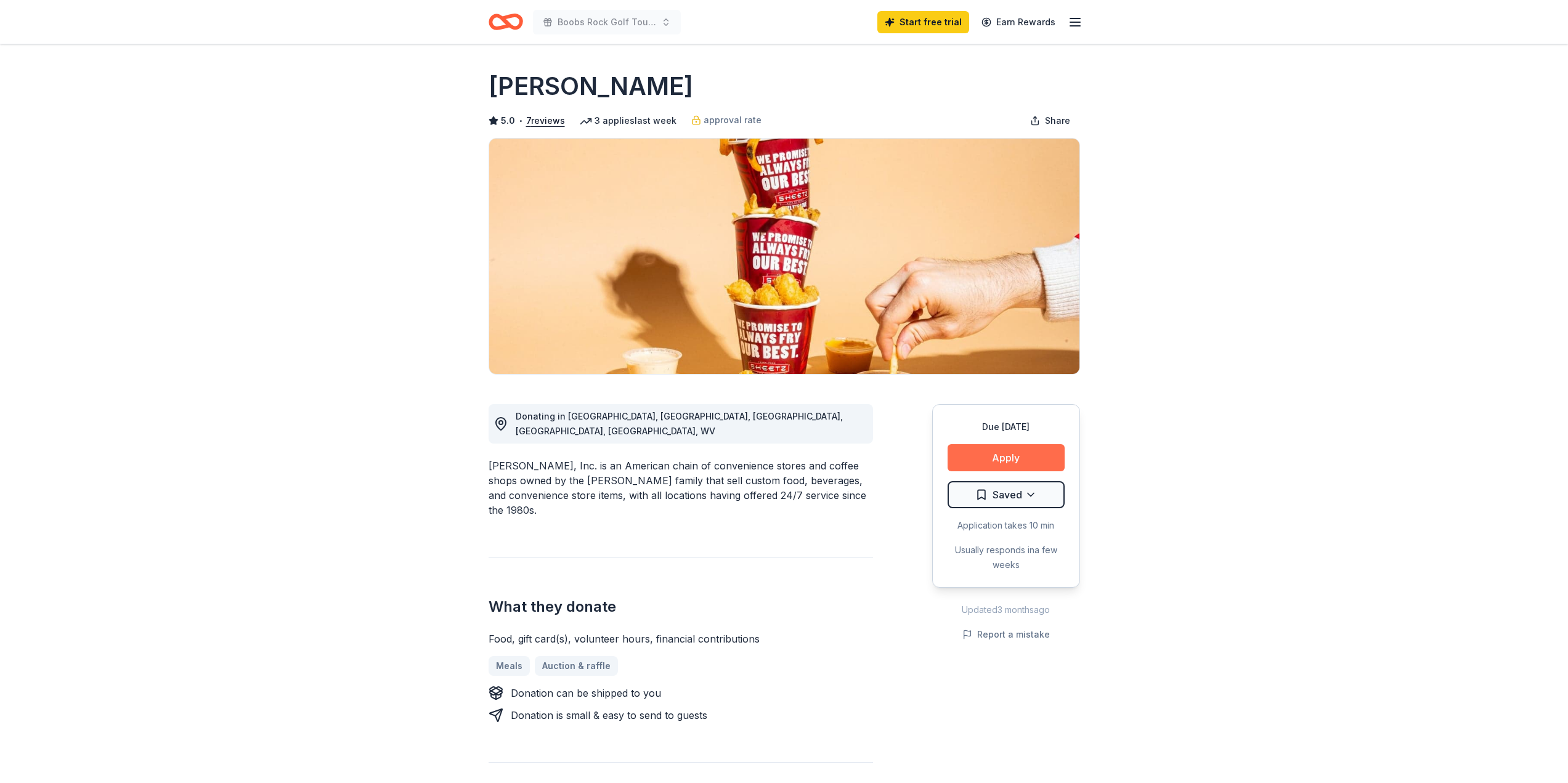
click at [1022, 455] on button "Apply" at bounding box center [1006, 458] width 117 height 27
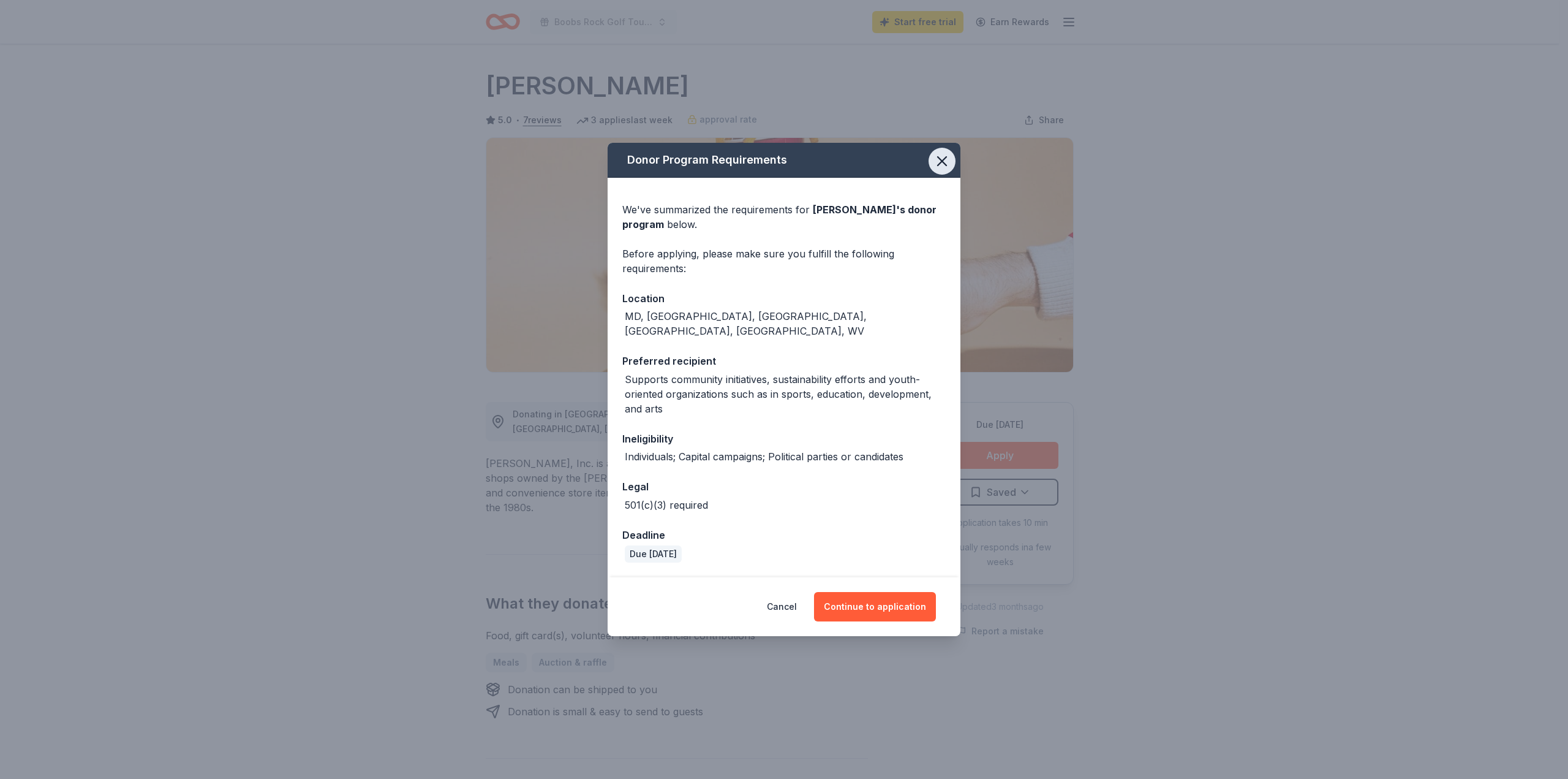
click at [944, 170] on icon "button" at bounding box center [942, 161] width 17 height 17
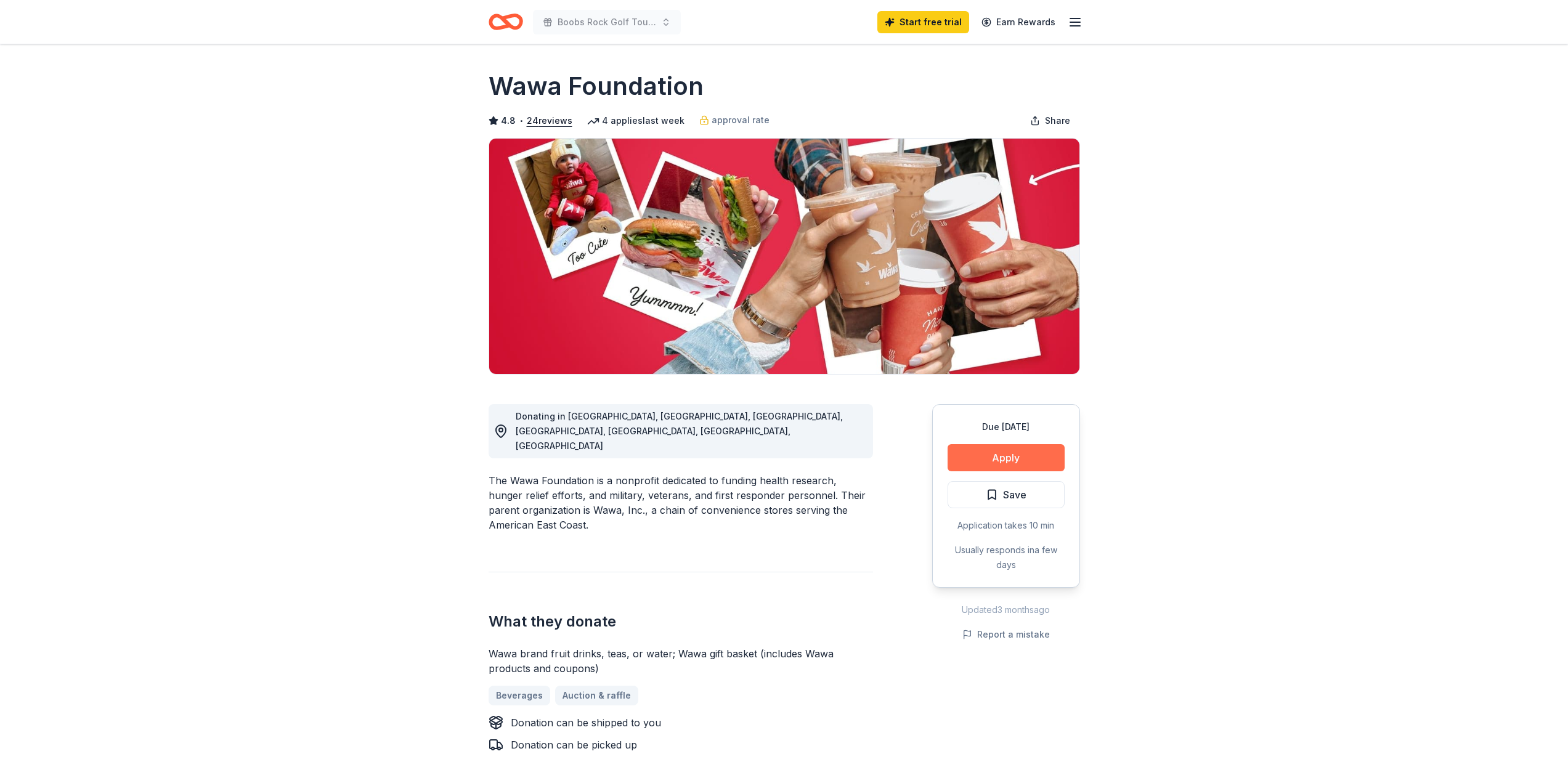
click at [982, 458] on button "Apply" at bounding box center [1006, 458] width 117 height 27
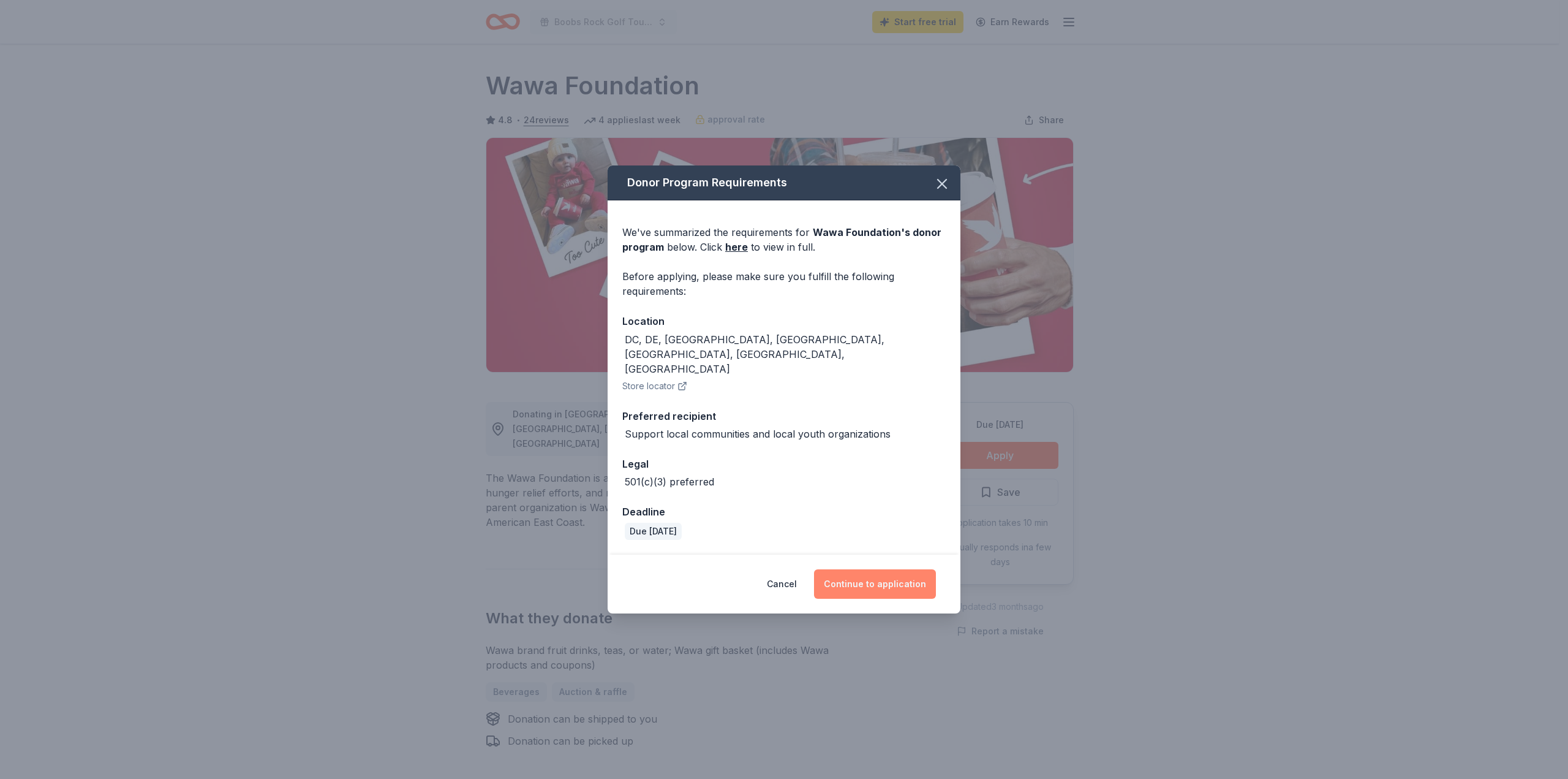
click at [872, 575] on button "Continue to application" at bounding box center [875, 584] width 122 height 29
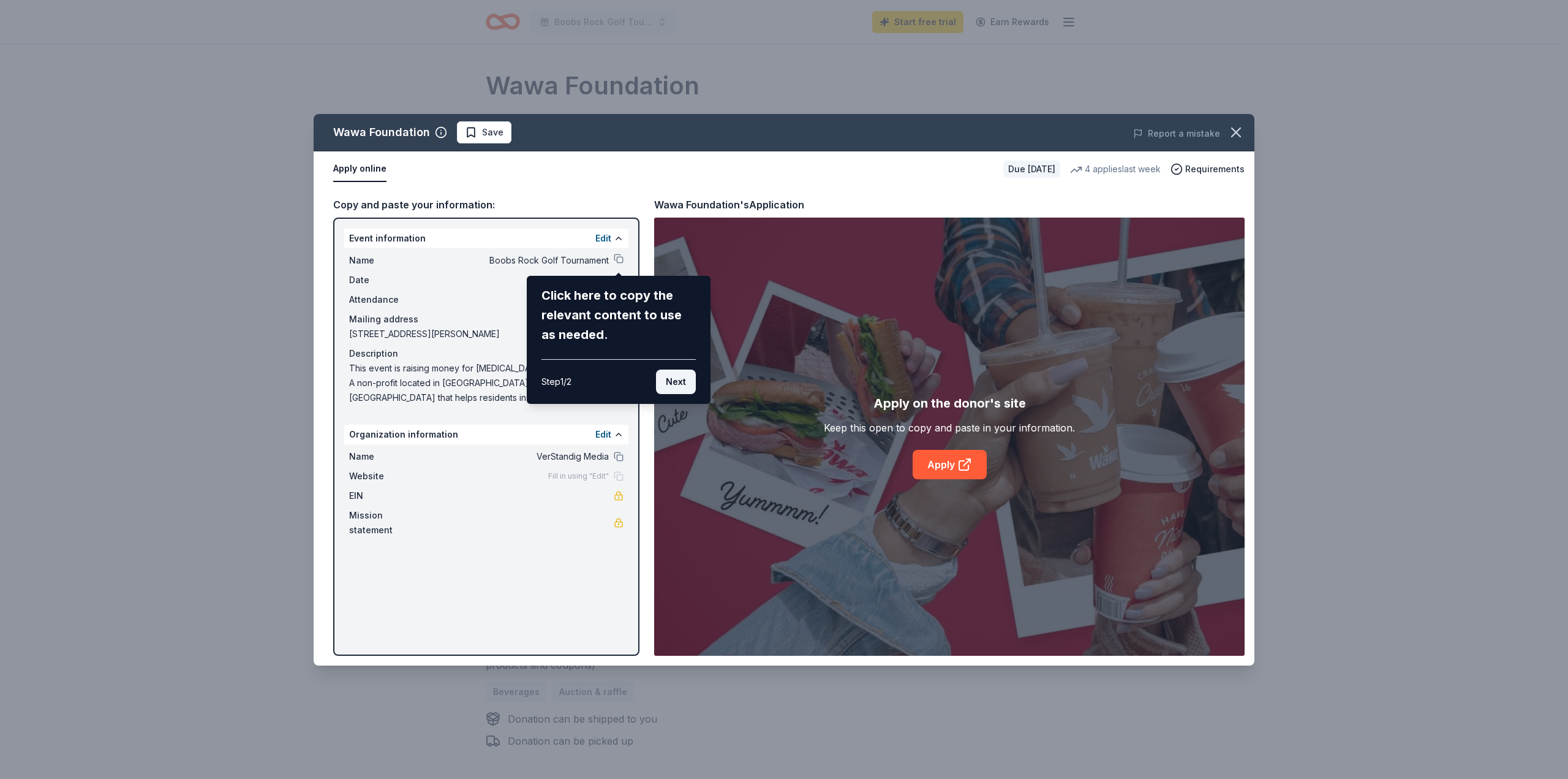
click at [670, 382] on button "Next" at bounding box center [676, 382] width 40 height 24
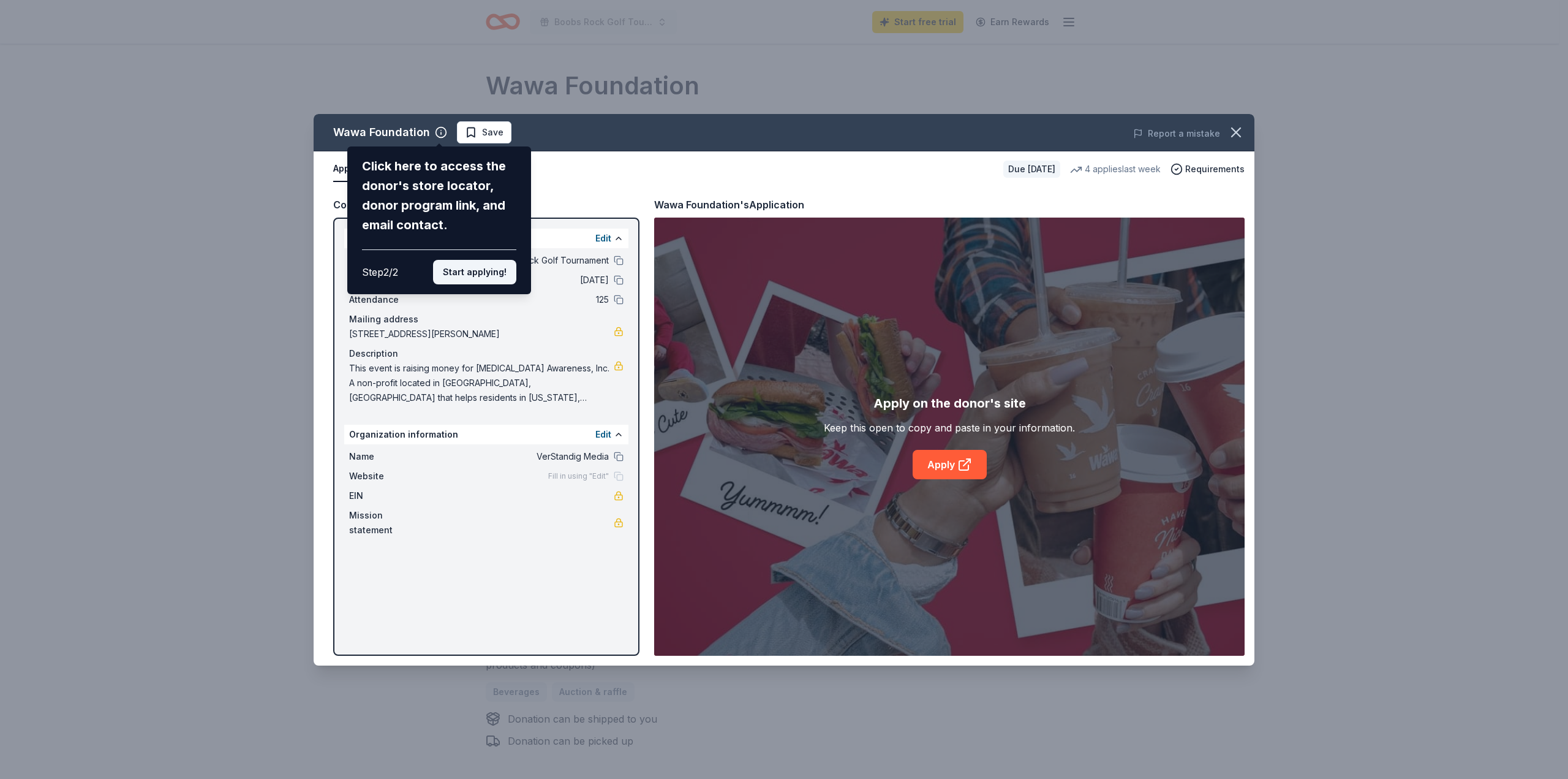
click at [485, 275] on button "Start applying!" at bounding box center [475, 272] width 83 height 24
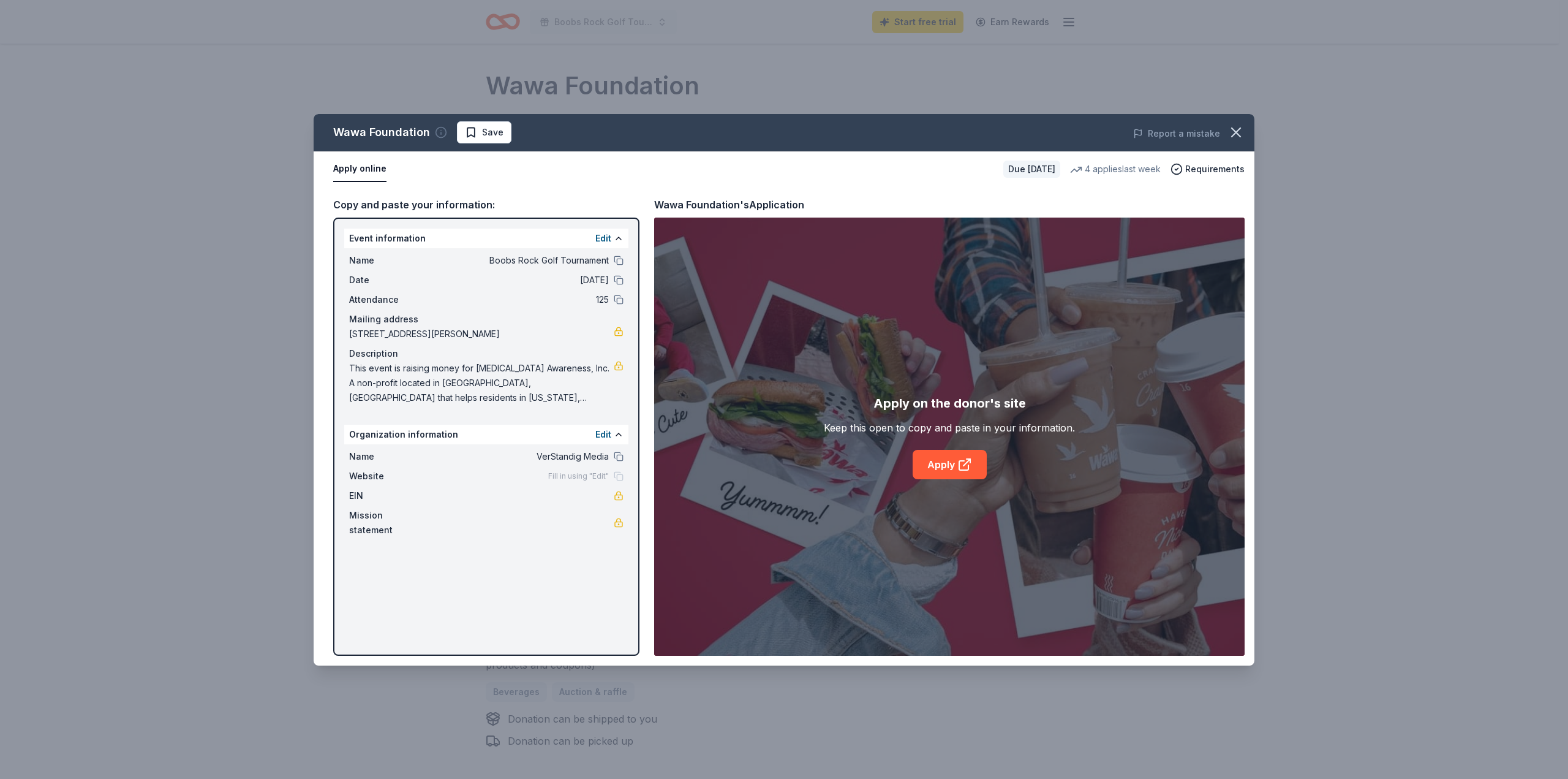
click at [441, 132] on icon "button" at bounding box center [441, 133] width 0 height 2
click at [366, 171] on button "Apply online" at bounding box center [359, 169] width 53 height 26
click at [441, 132] on icon "button" at bounding box center [441, 133] width 0 height 2
click at [562, 189] on icon at bounding box center [564, 195] width 12 height 12
